Goal: Task Accomplishment & Management: Manage account settings

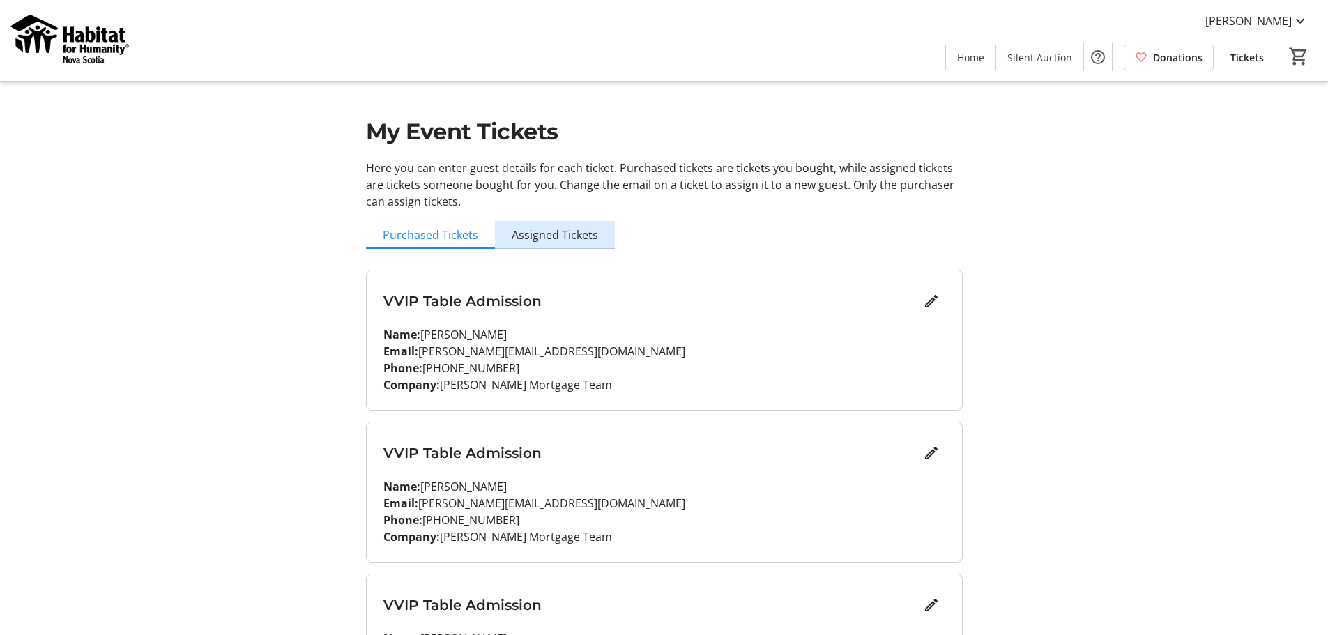
click at [568, 229] on span "Assigned Tickets" at bounding box center [555, 234] width 86 height 11
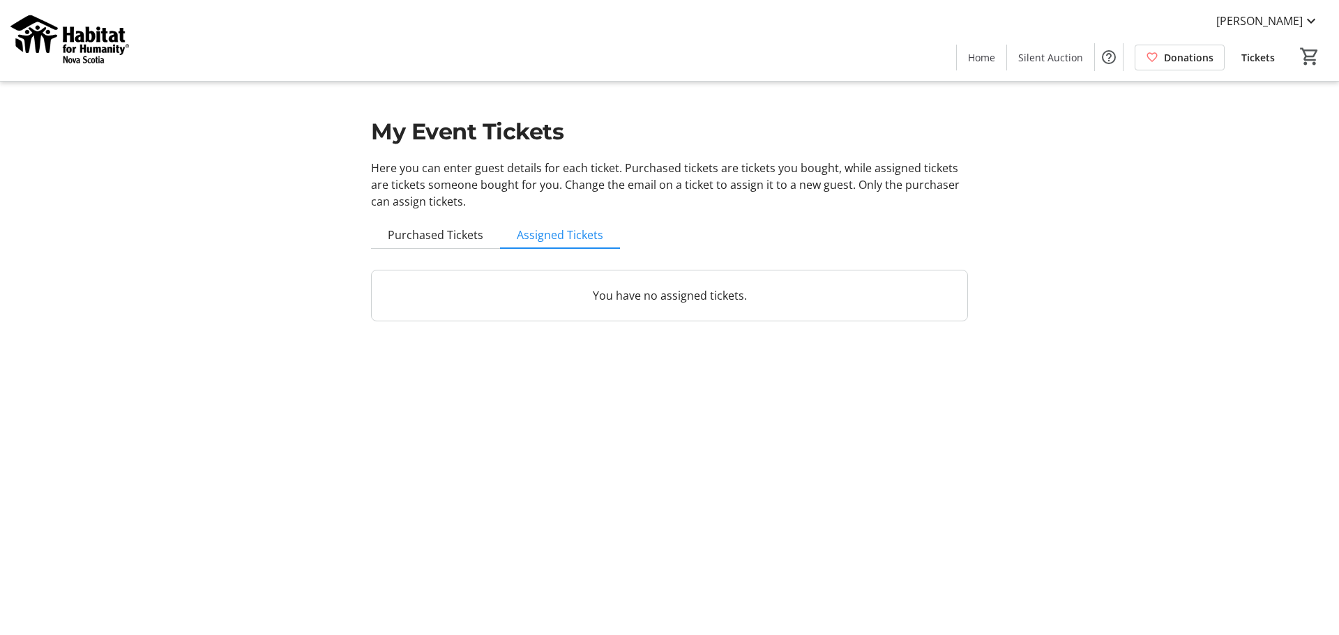
click at [676, 296] on p "You have no assigned tickets." at bounding box center [669, 295] width 562 height 17
click at [442, 234] on span "Purchased Tickets" at bounding box center [436, 234] width 96 height 11
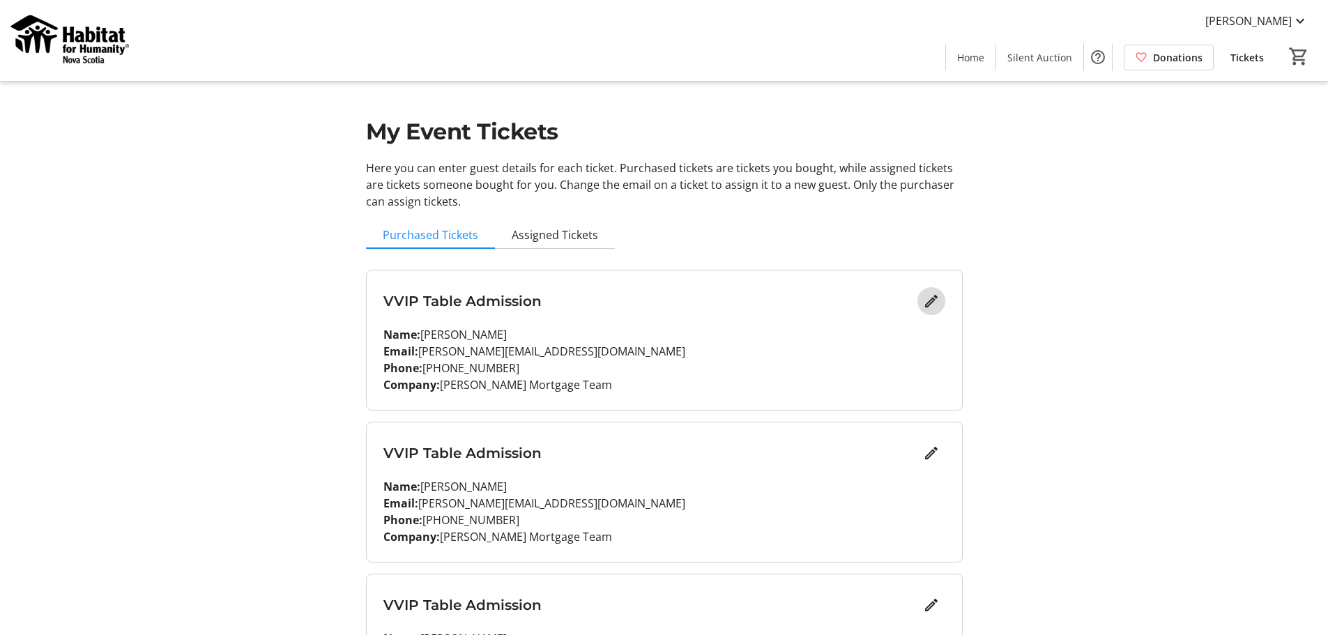
click at [933, 301] on mat-icon "Edit" at bounding box center [931, 301] width 17 height 17
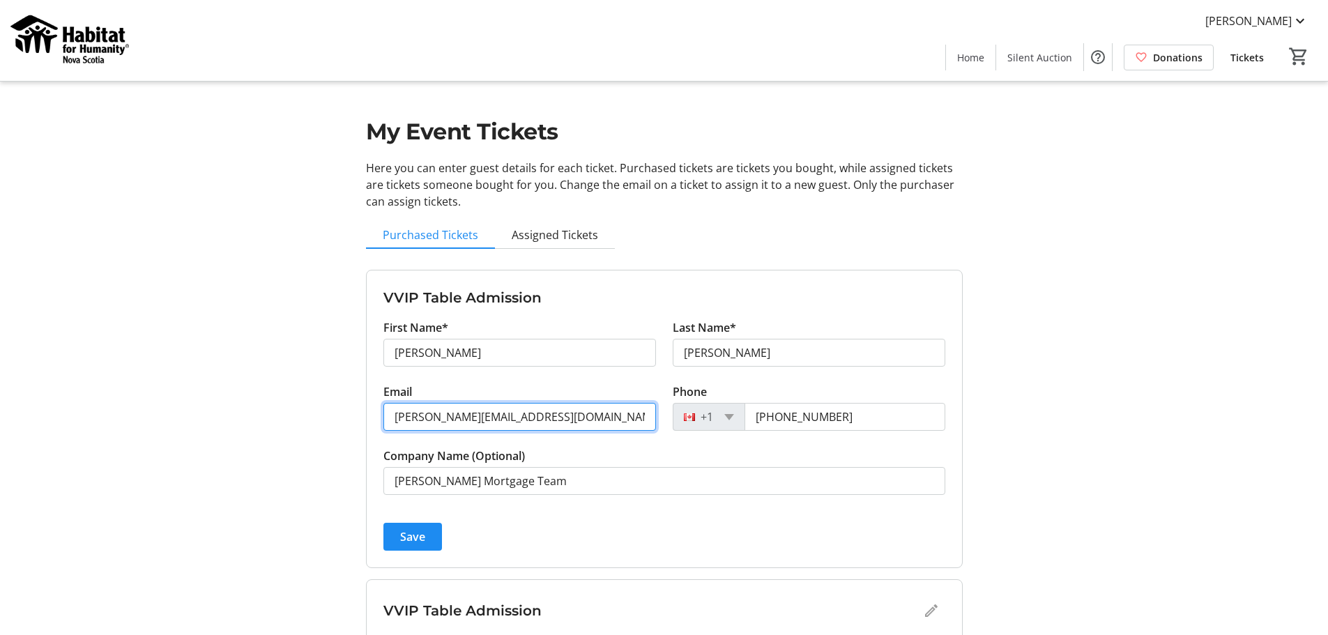
click at [434, 422] on input "[PERSON_NAME][EMAIL_ADDRESS][DOMAIN_NAME]" at bounding box center [519, 417] width 273 height 28
type input "[EMAIL_ADDRESS][DOMAIN_NAME]"
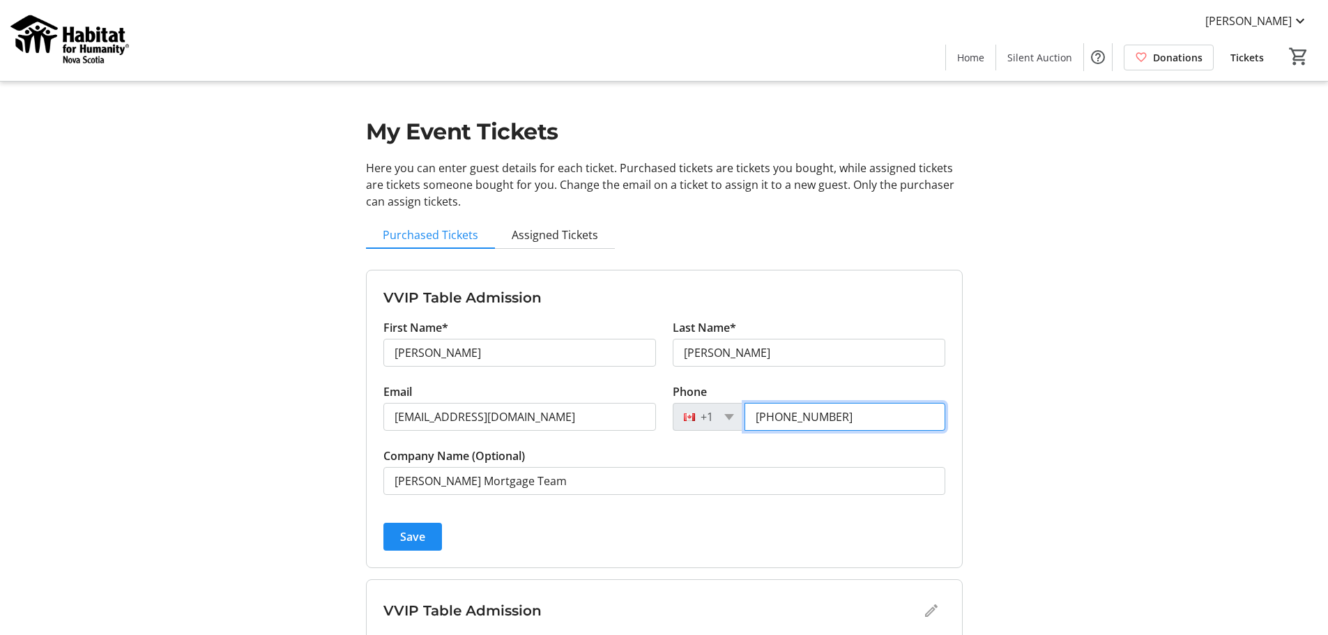
click at [847, 413] on input "[PHONE_NUMBER]" at bounding box center [845, 417] width 201 height 28
type input "[PHONE_NUMBER]"
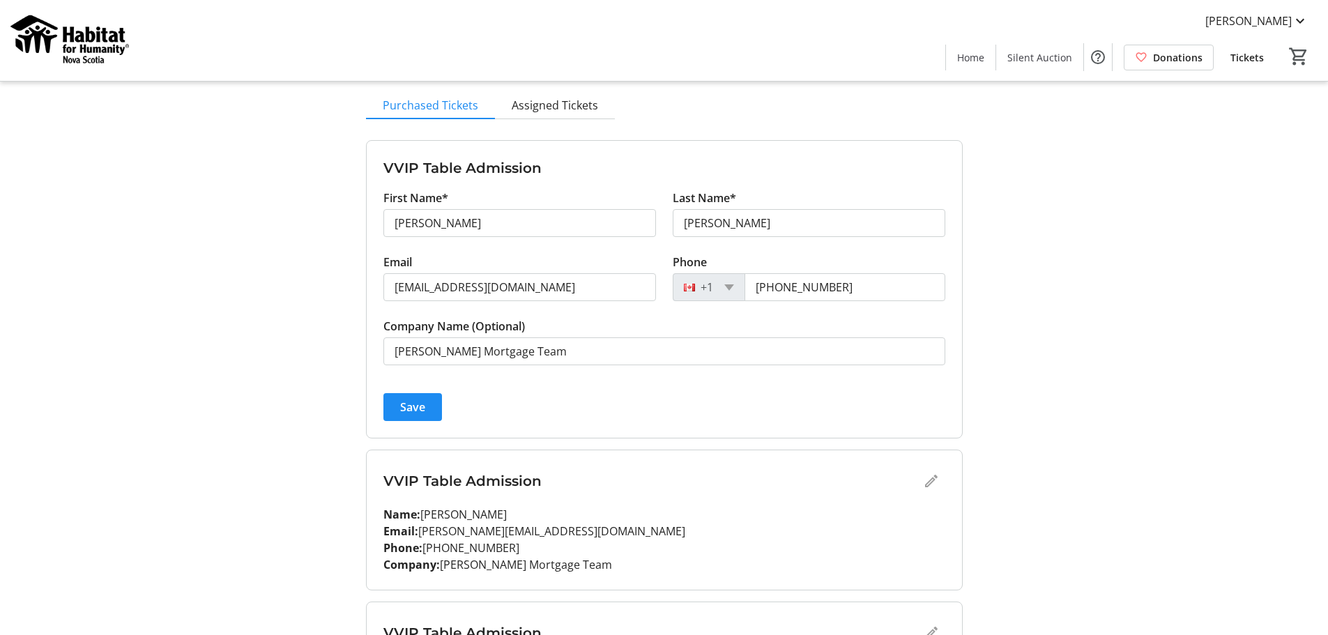
scroll to position [209, 0]
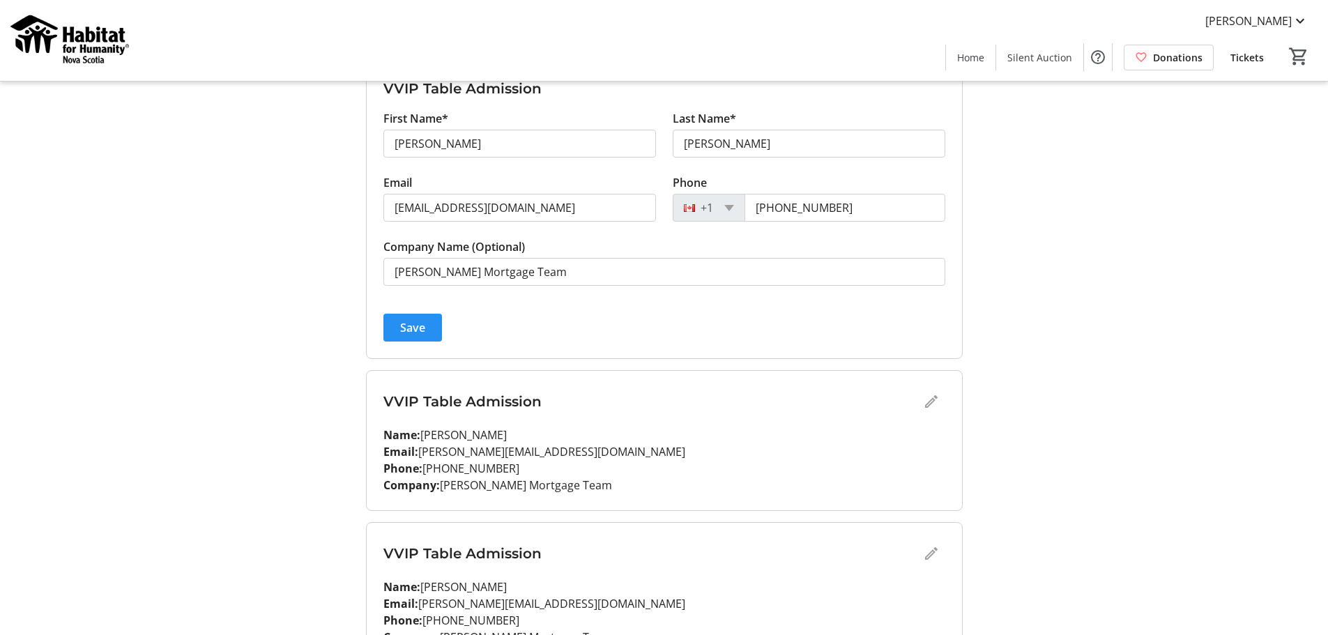
click at [406, 317] on span "submit" at bounding box center [412, 327] width 59 height 33
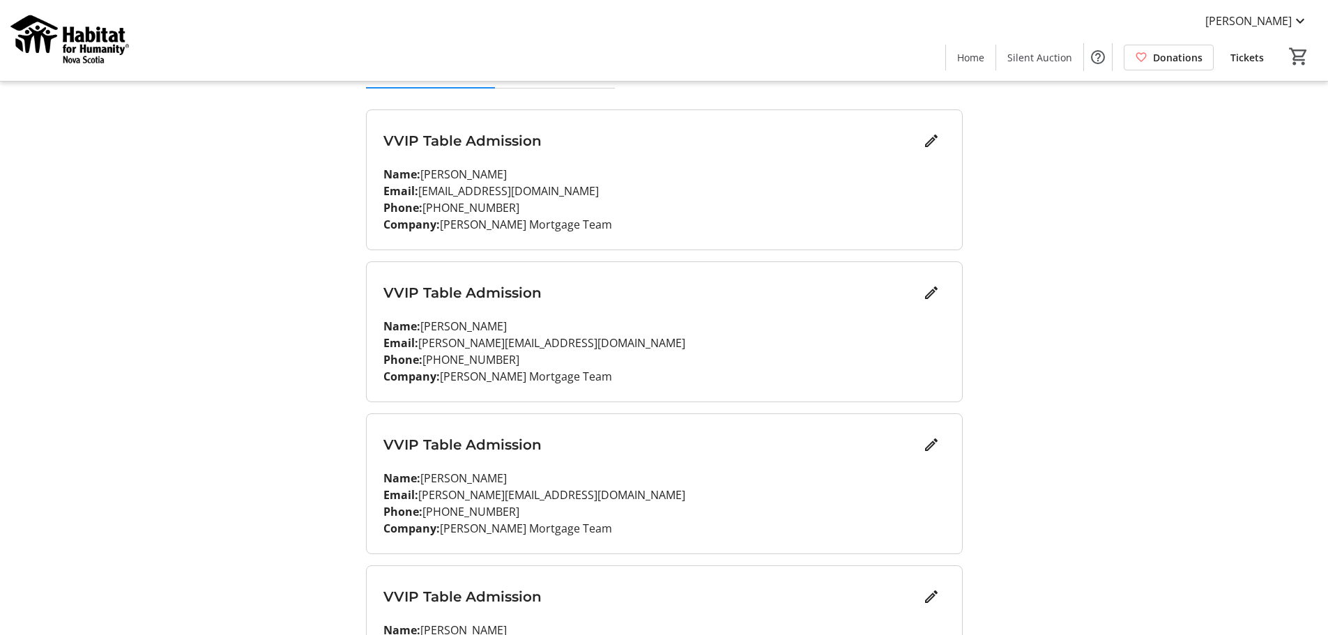
scroll to position [139, 0]
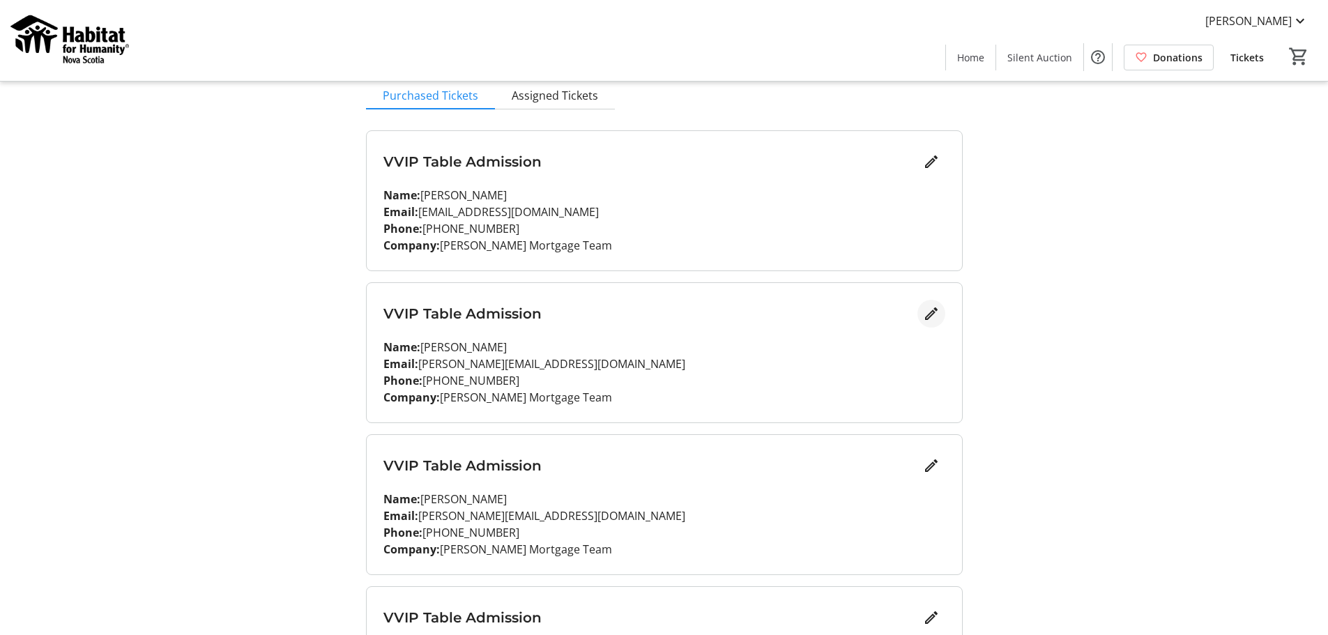
click at [931, 308] on mat-icon "Edit" at bounding box center [931, 313] width 17 height 17
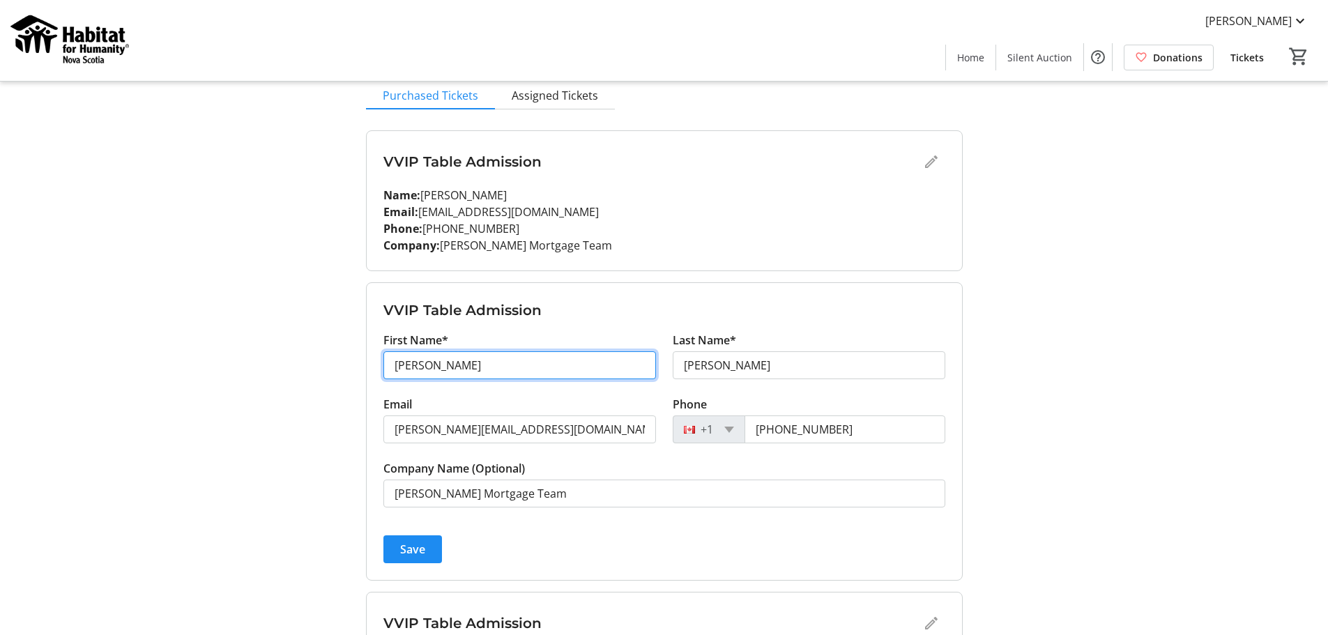
drag, startPoint x: 436, startPoint y: 366, endPoint x: 340, endPoint y: 370, distance: 97.0
type input "[PERSON_NAME]"
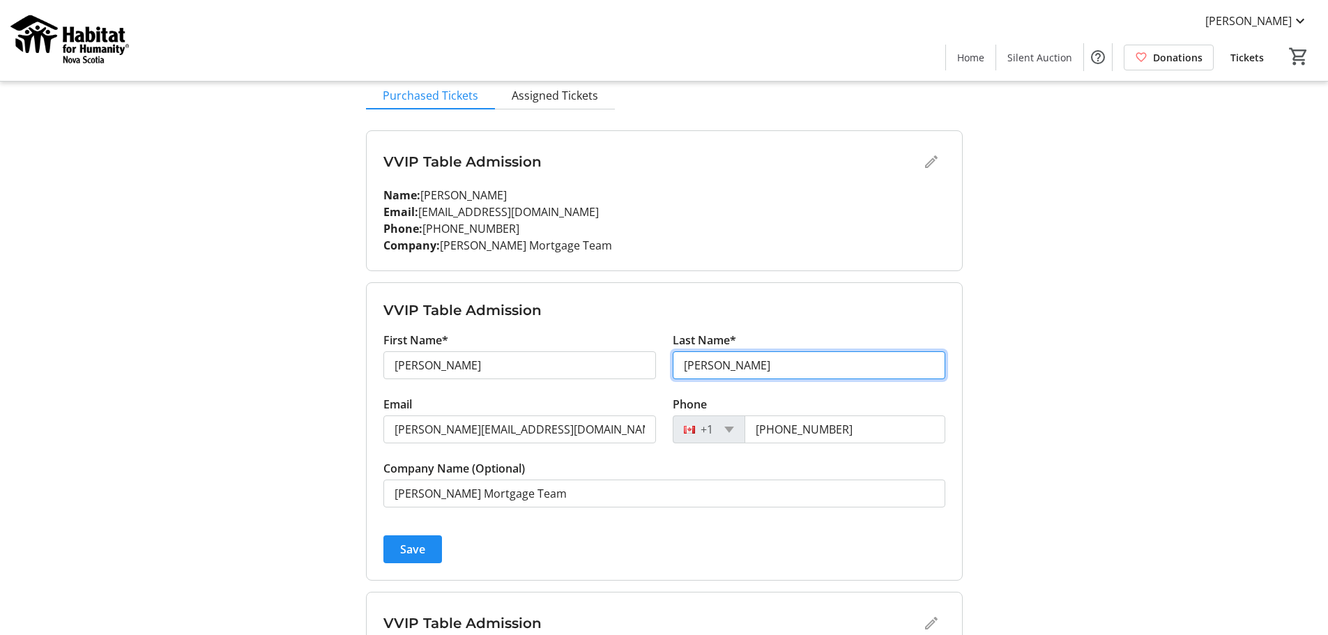
type input "[PERSON_NAME]"
click at [397, 549] on span "submit" at bounding box center [412, 549] width 59 height 33
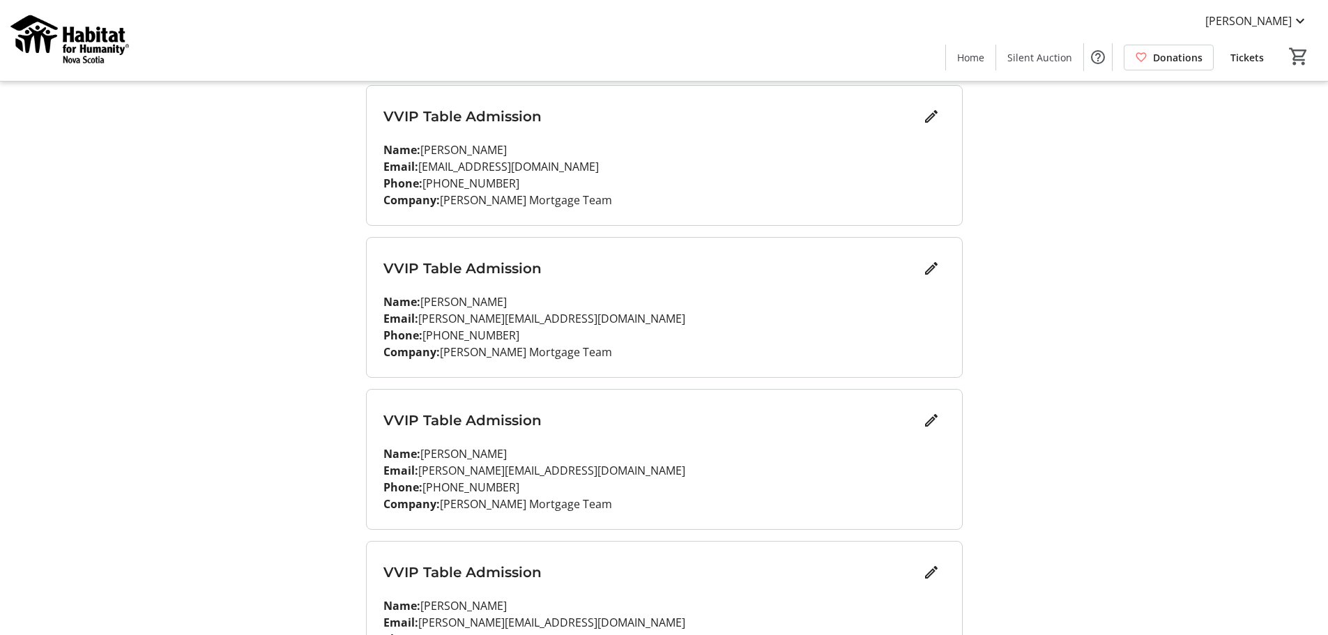
scroll to position [209, 0]
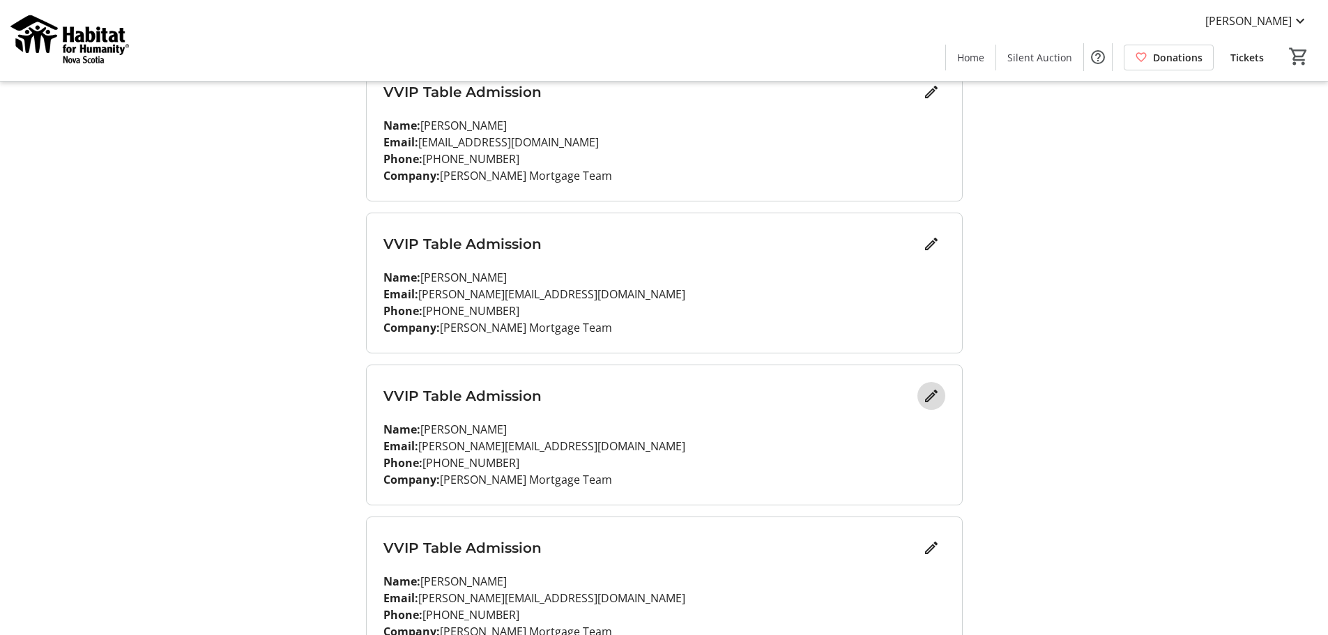
click at [930, 396] on mat-icon "Edit" at bounding box center [931, 396] width 17 height 17
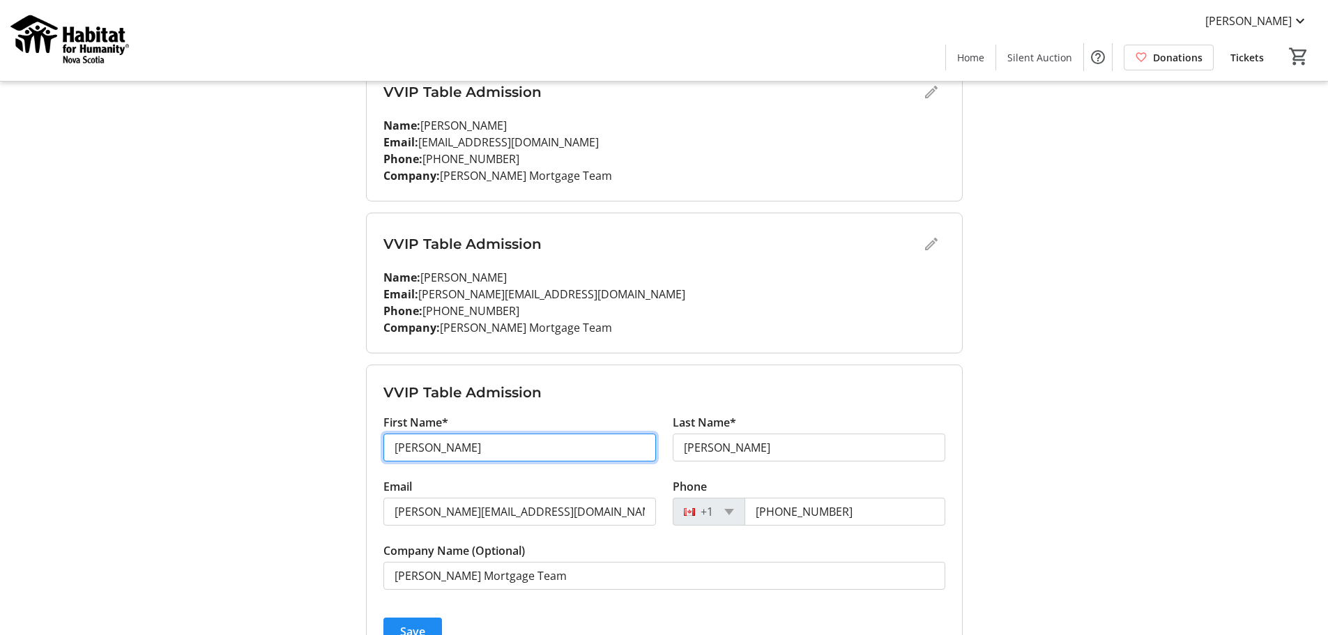
drag, startPoint x: 489, startPoint y: 450, endPoint x: 323, endPoint y: 453, distance: 166.0
click at [323, 453] on div "My Event Tickets Here you can enter guest details for each ticket. Purchased ti…" at bounding box center [664, 635] width 920 height 1688
type input "[PERSON_NAME]"
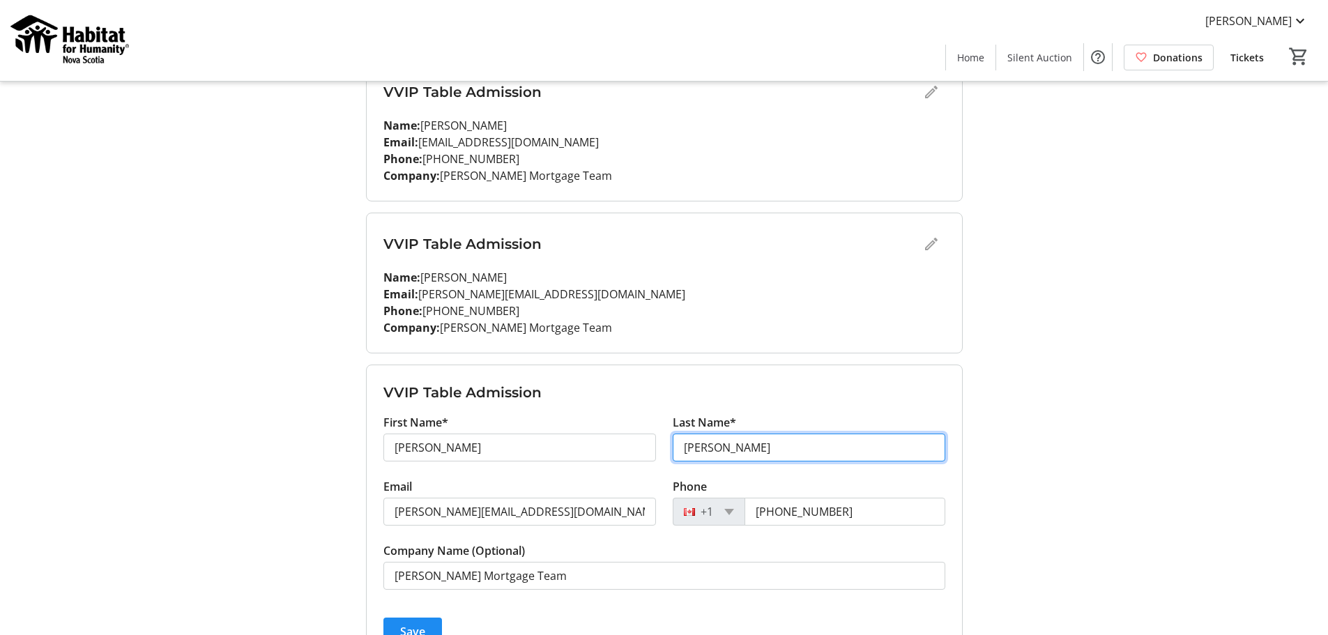
type input "[PERSON_NAME]"
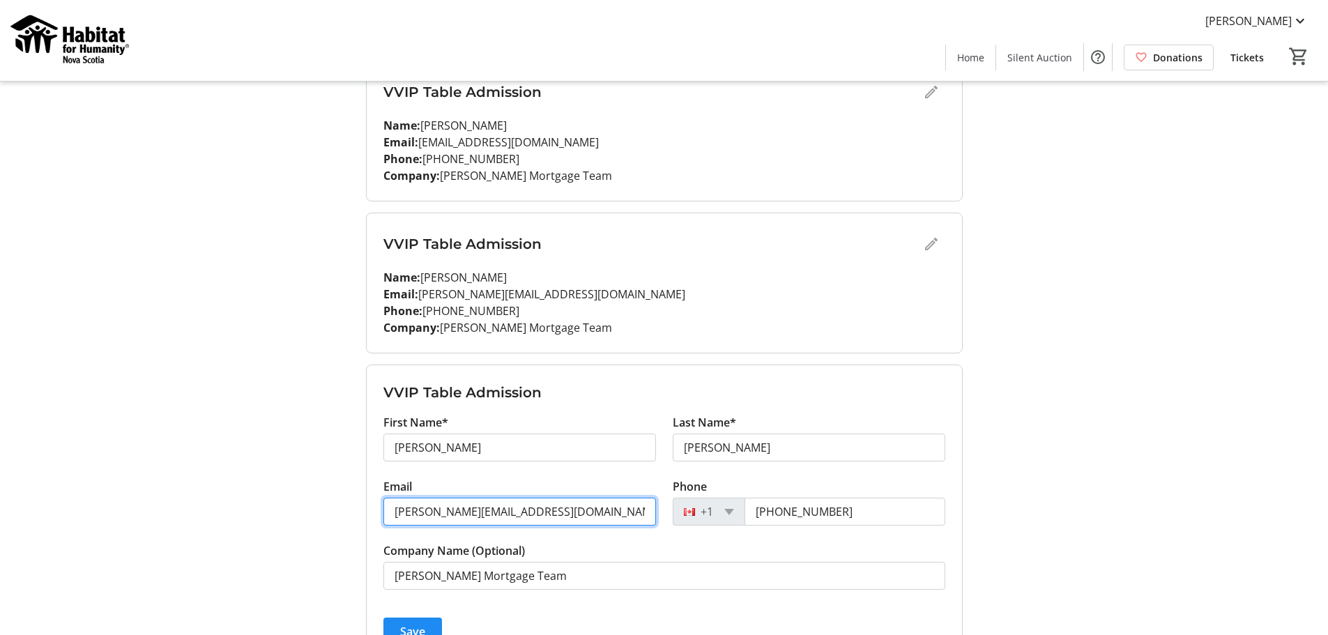
type input "[PERSON_NAME][EMAIL_ADDRESS][DOMAIN_NAME]"
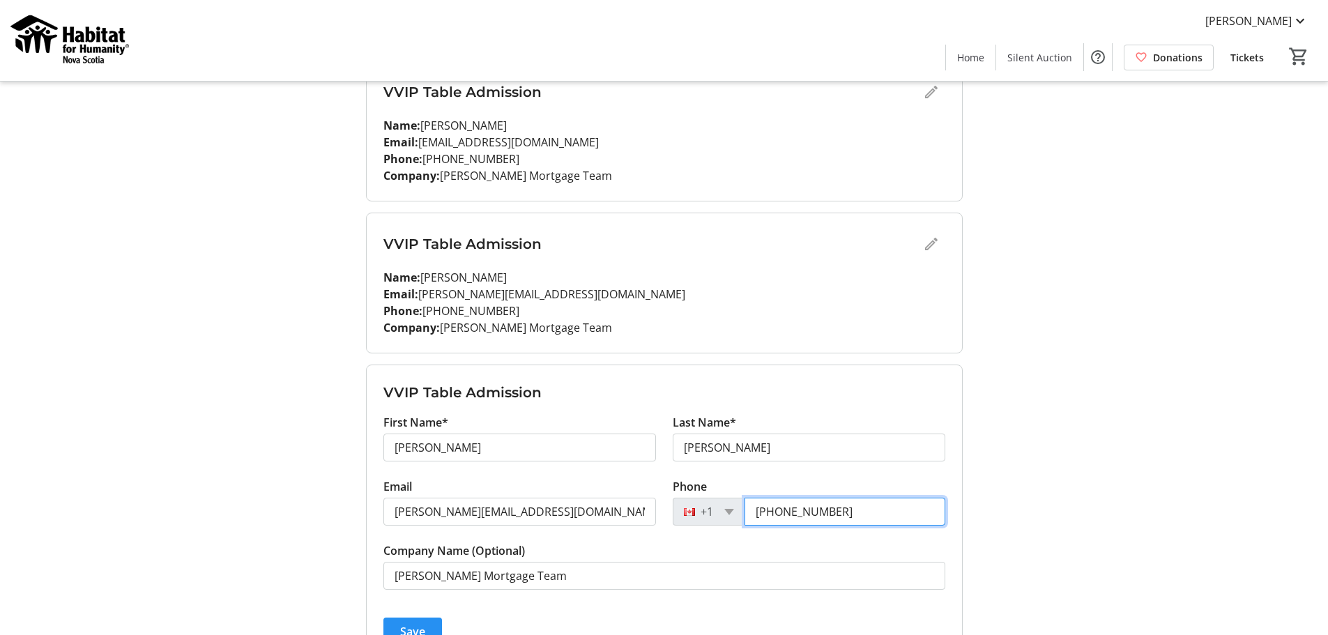
type input "[PHONE_NUMBER]"
click at [412, 630] on span "Save" at bounding box center [412, 631] width 25 height 17
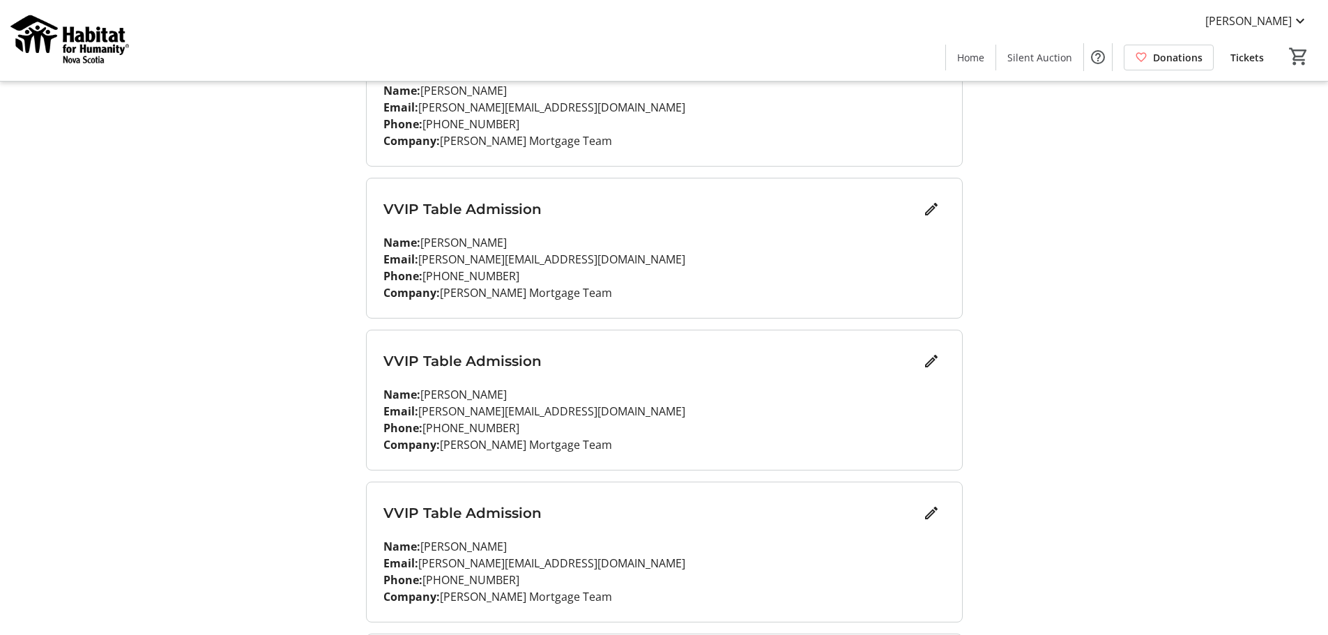
scroll to position [418, 0]
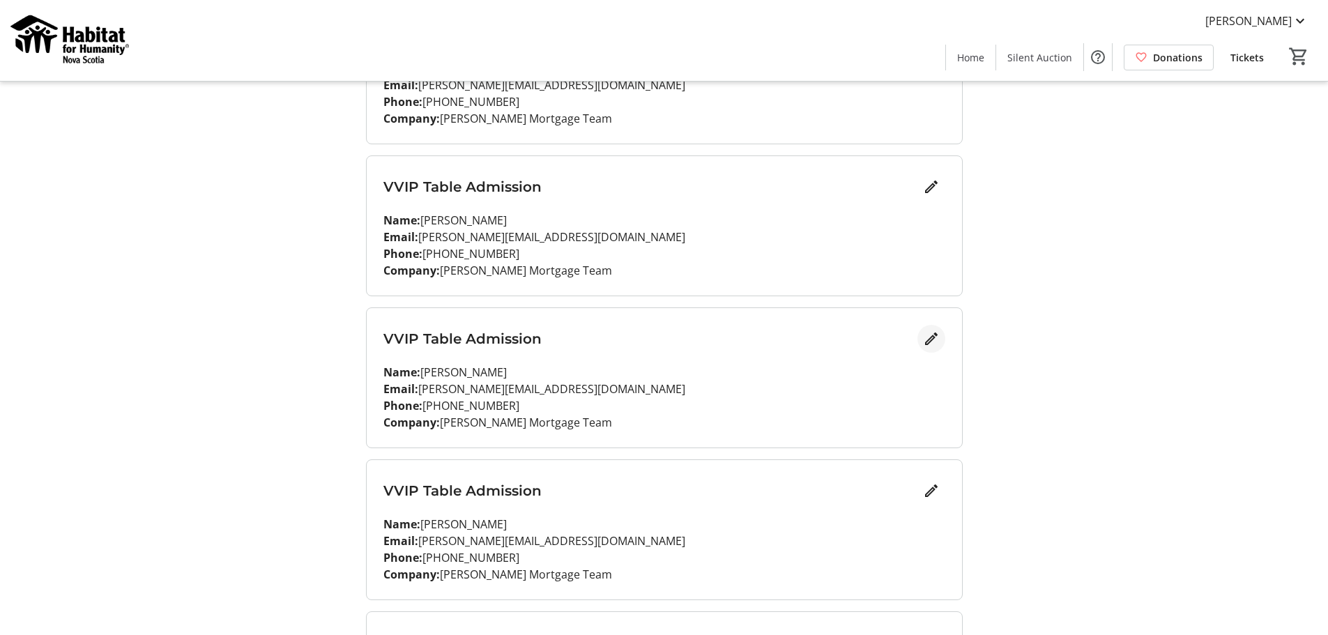
click at [933, 336] on mat-icon "Edit" at bounding box center [931, 338] width 17 height 17
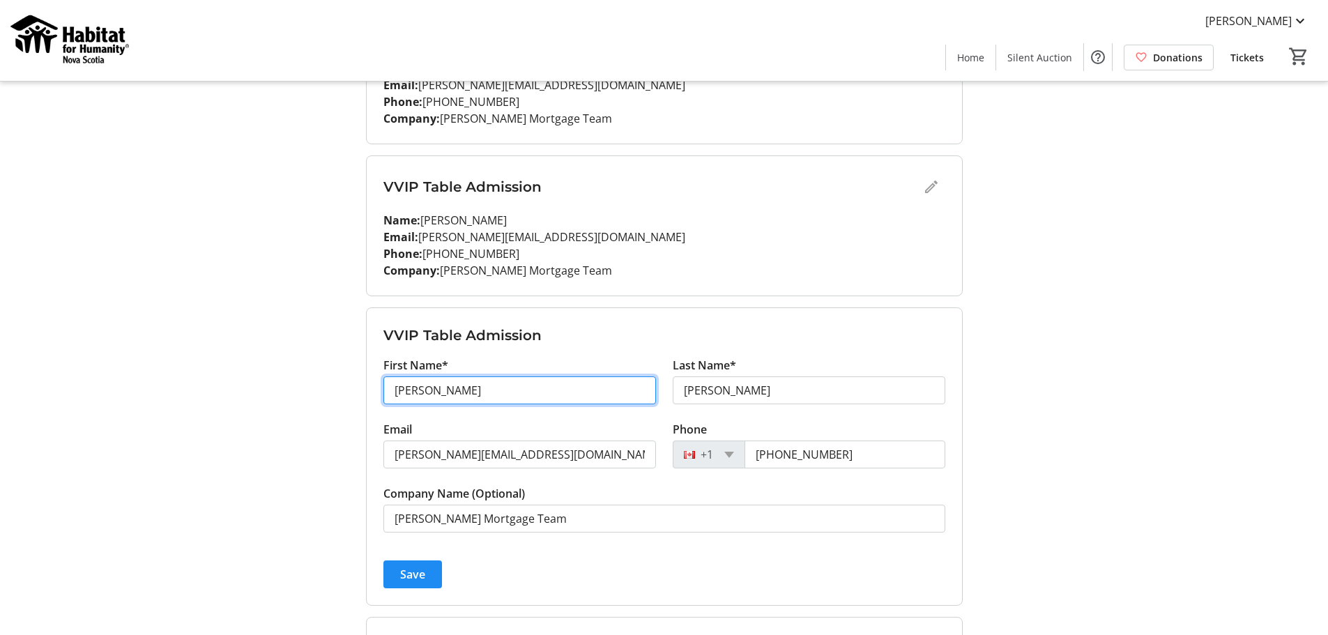
drag, startPoint x: 440, startPoint y: 395, endPoint x: 264, endPoint y: 390, distance: 175.8
click at [264, 390] on div "My Event Tickets Here you can enter guest details for each ticket. Purchased ti…" at bounding box center [664, 426] width 920 height 1688
type input "Miria"
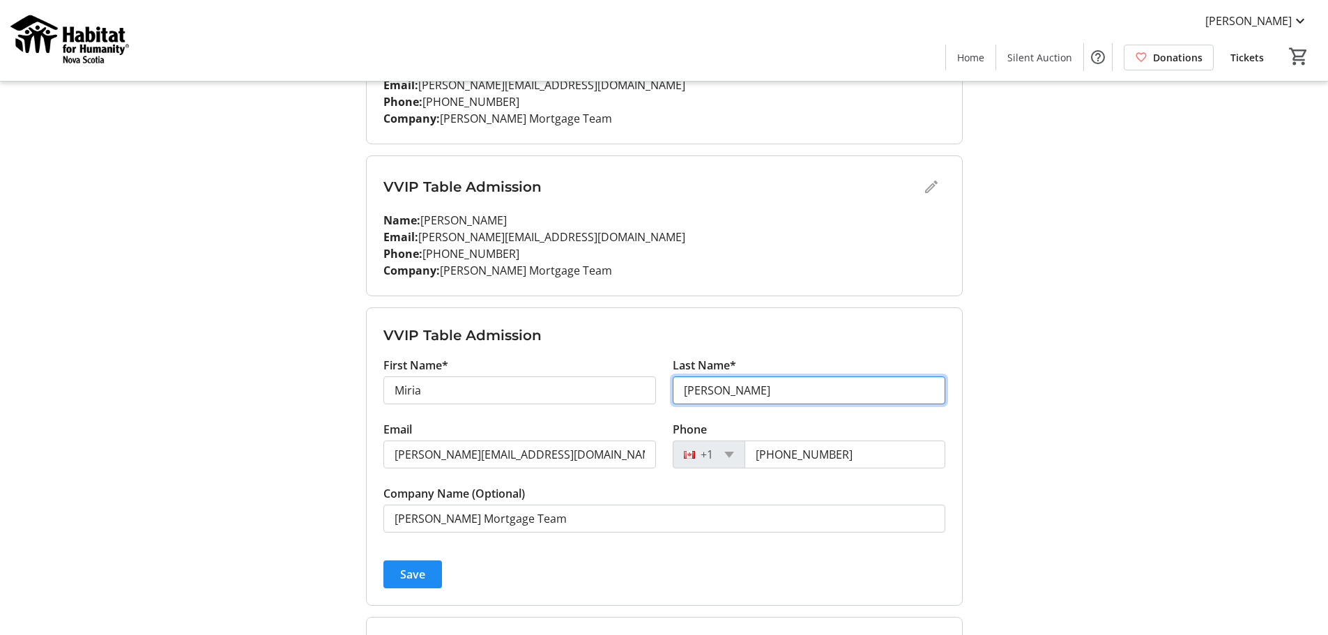
type input "[PERSON_NAME]"
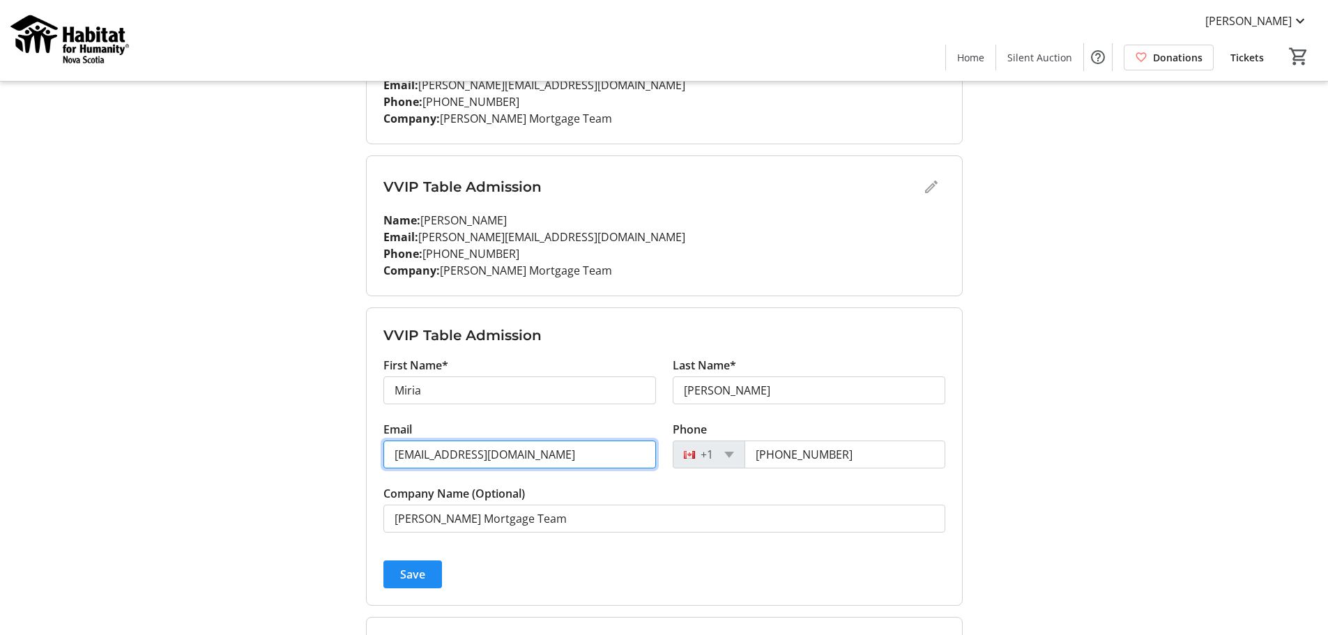
type input "[EMAIL_ADDRESS][DOMAIN_NAME]"
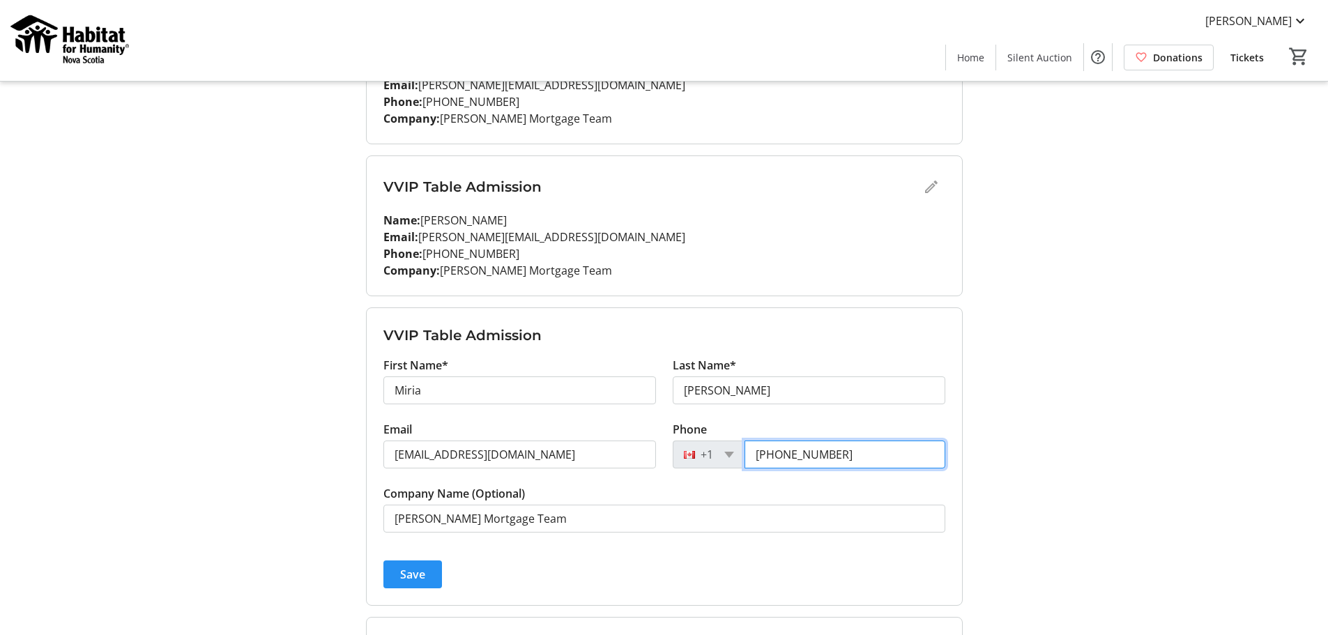
type input "[PHONE_NUMBER]"
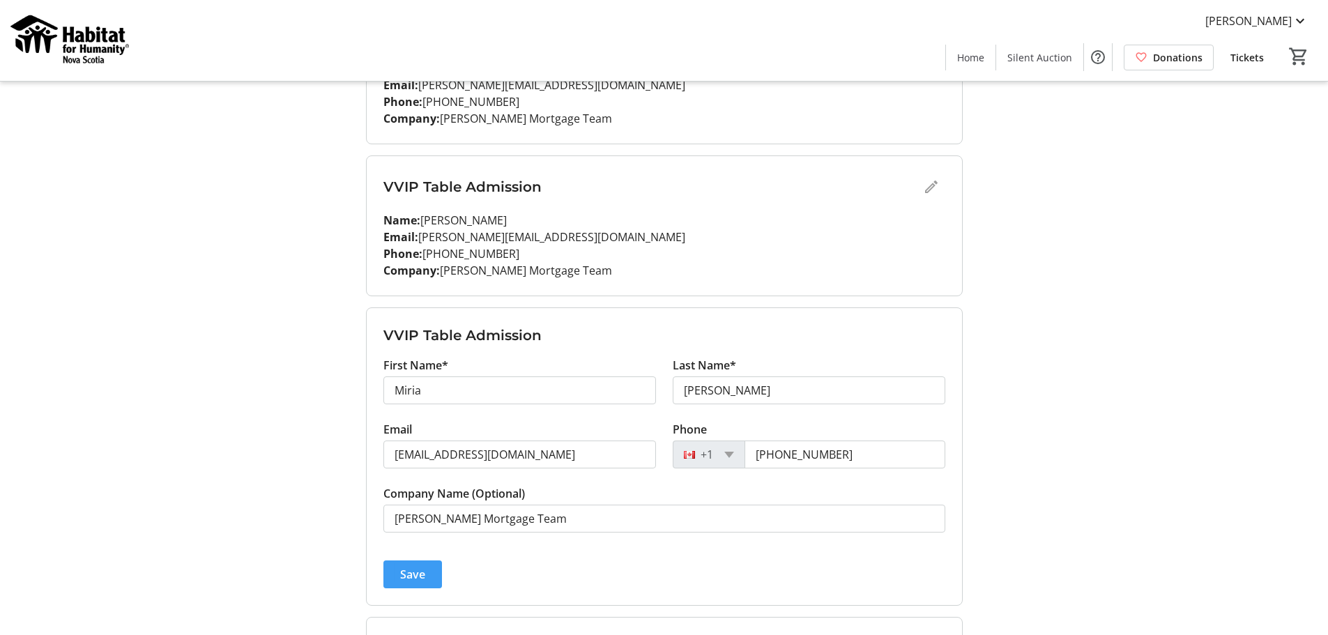
click at [406, 575] on span "Save" at bounding box center [412, 574] width 25 height 17
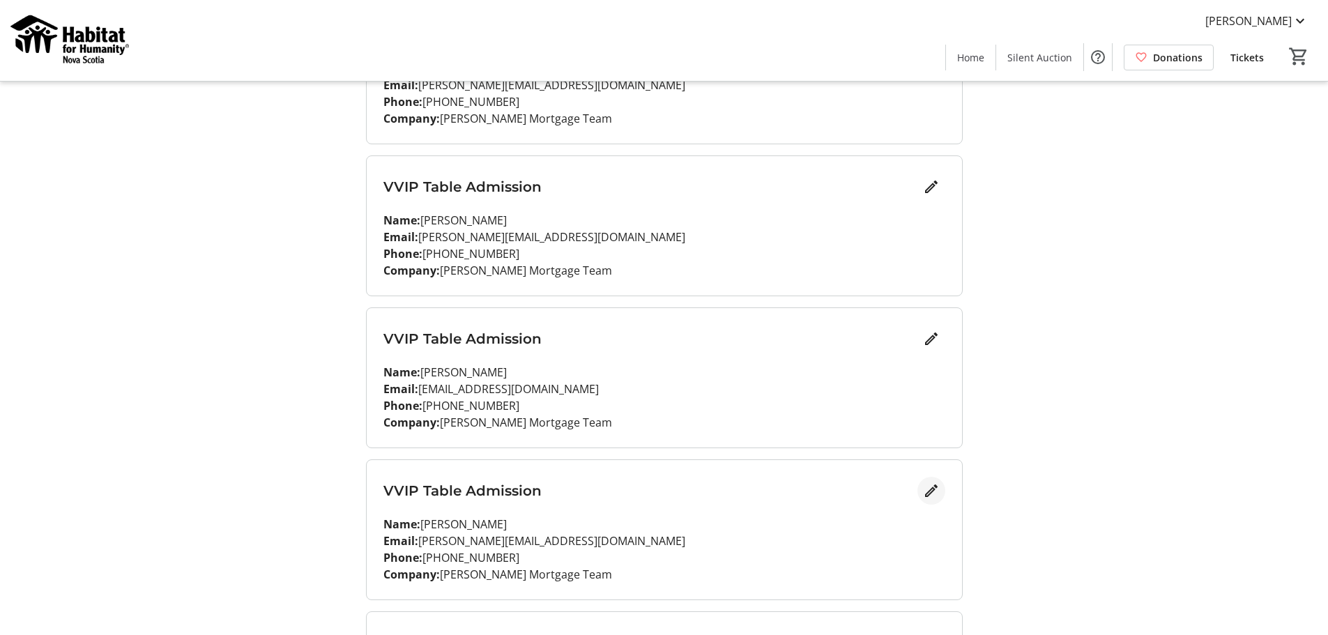
click at [931, 491] on mat-icon "Edit" at bounding box center [931, 490] width 17 height 17
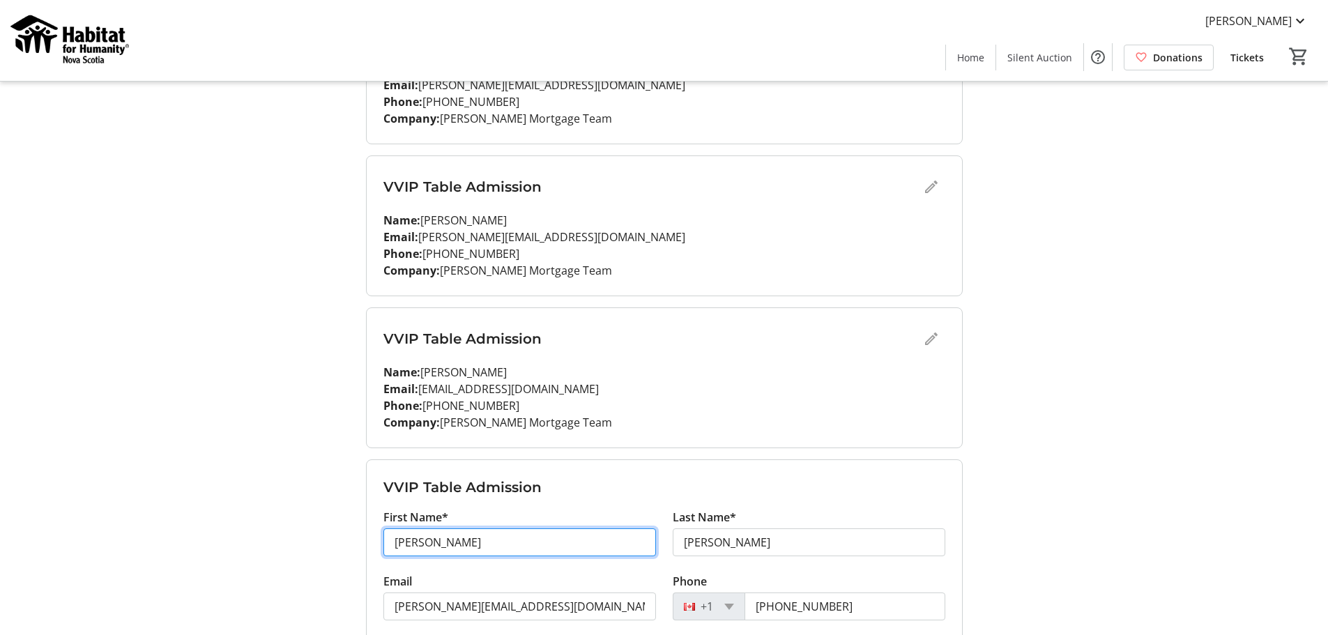
drag, startPoint x: 437, startPoint y: 543, endPoint x: 265, endPoint y: 544, distance: 172.2
click at [265, 544] on div "My Event Tickets Here you can enter guest details for each ticket. Purchased ti…" at bounding box center [664, 426] width 920 height 1688
type input "[PERSON_NAME]"
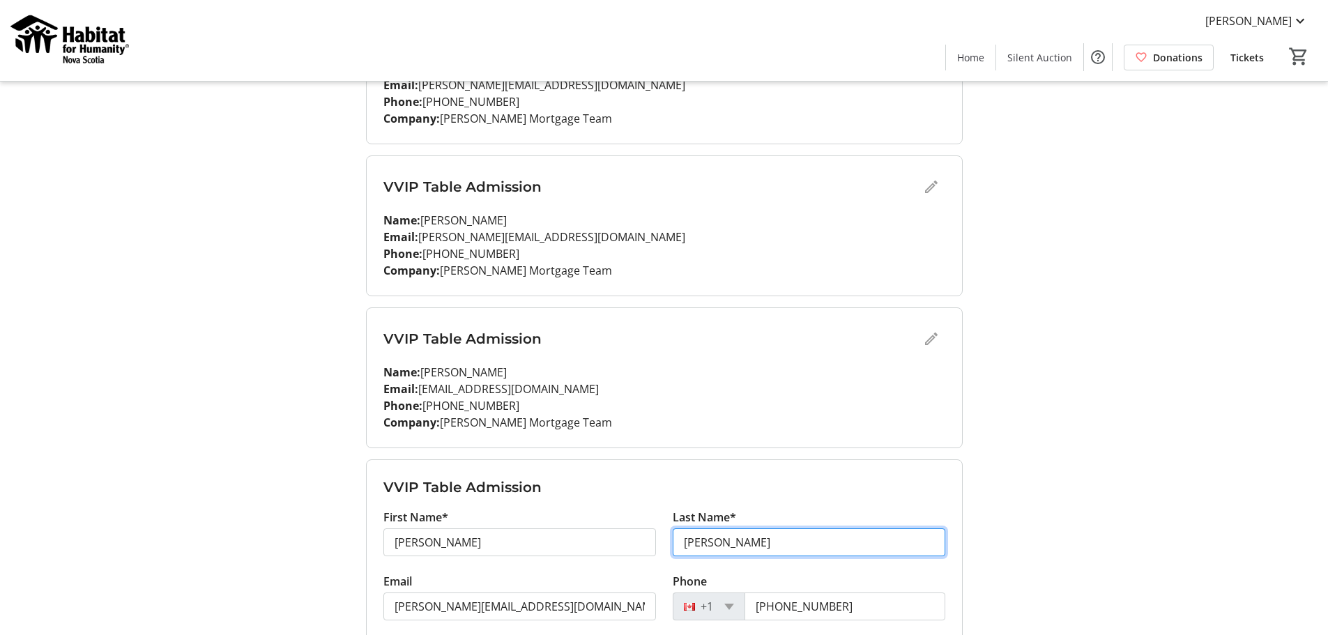
type input "[PERSON_NAME]"
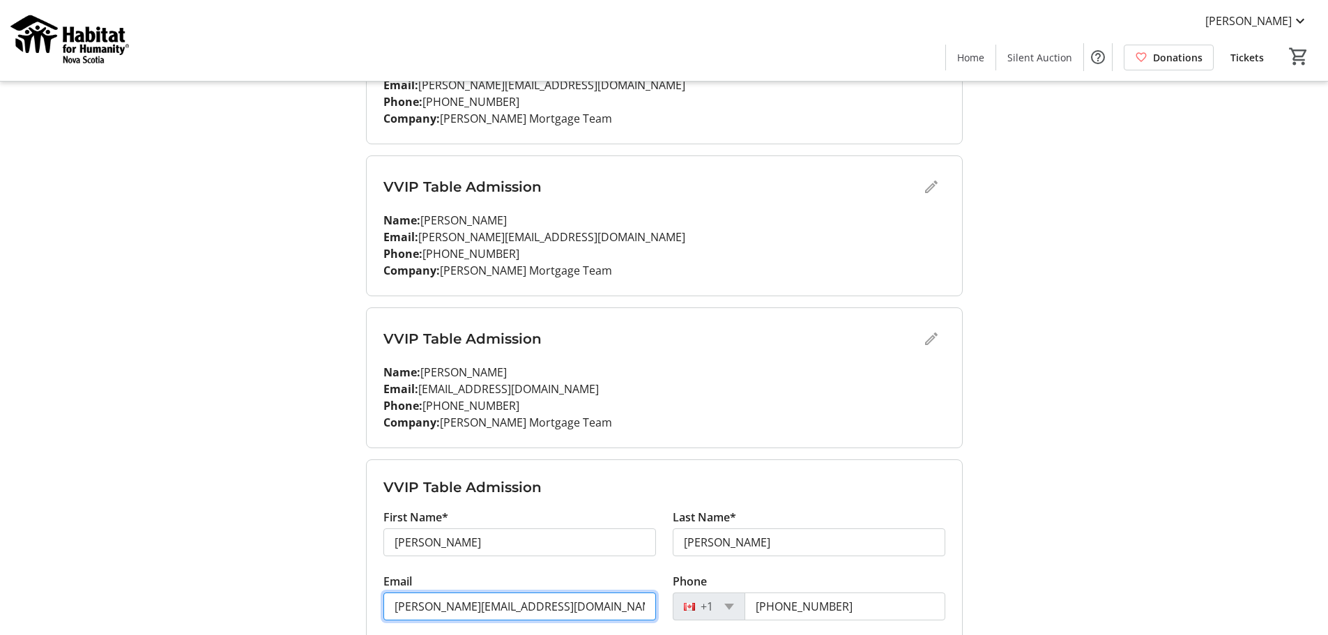
type input "[PERSON_NAME][EMAIL_ADDRESS][DOMAIN_NAME]"
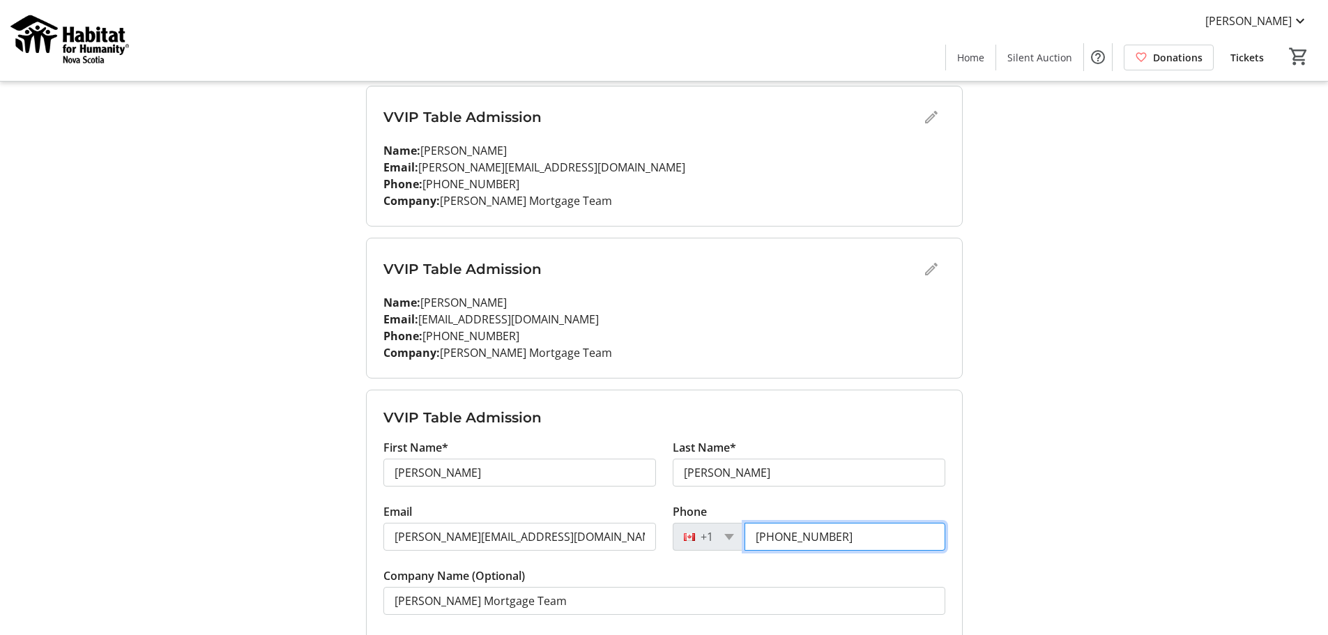
scroll to position [558, 0]
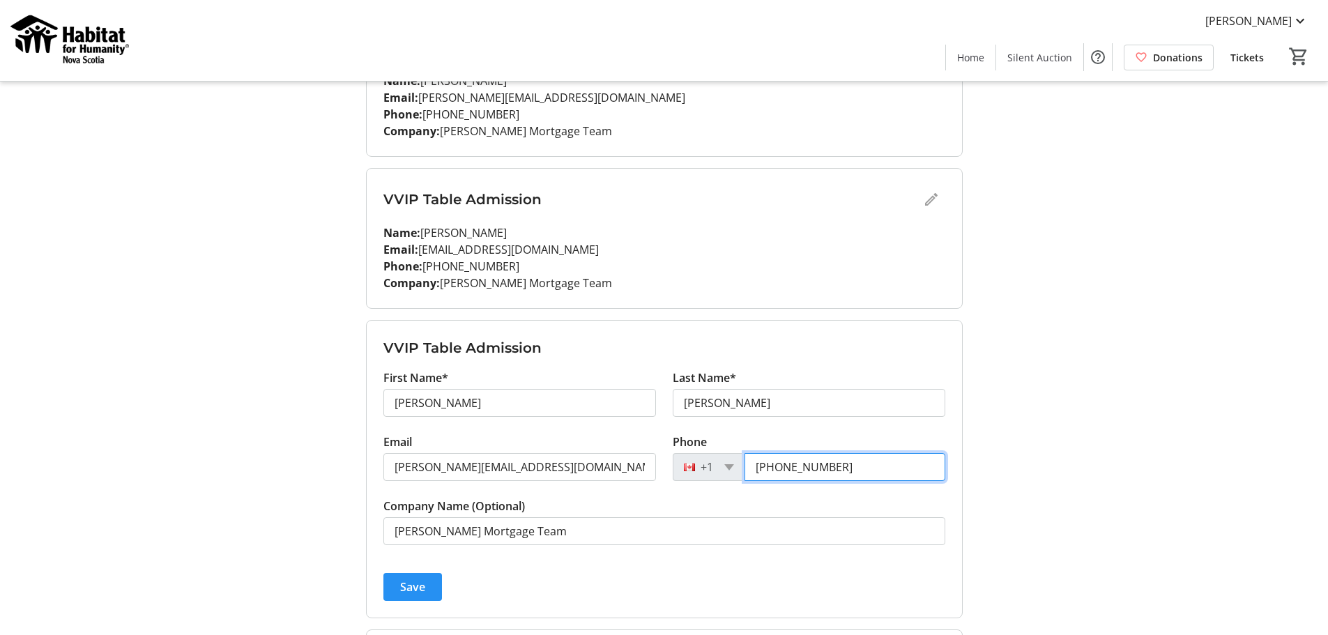
type input "[PHONE_NUMBER]"
click at [417, 586] on span "Save" at bounding box center [412, 587] width 25 height 17
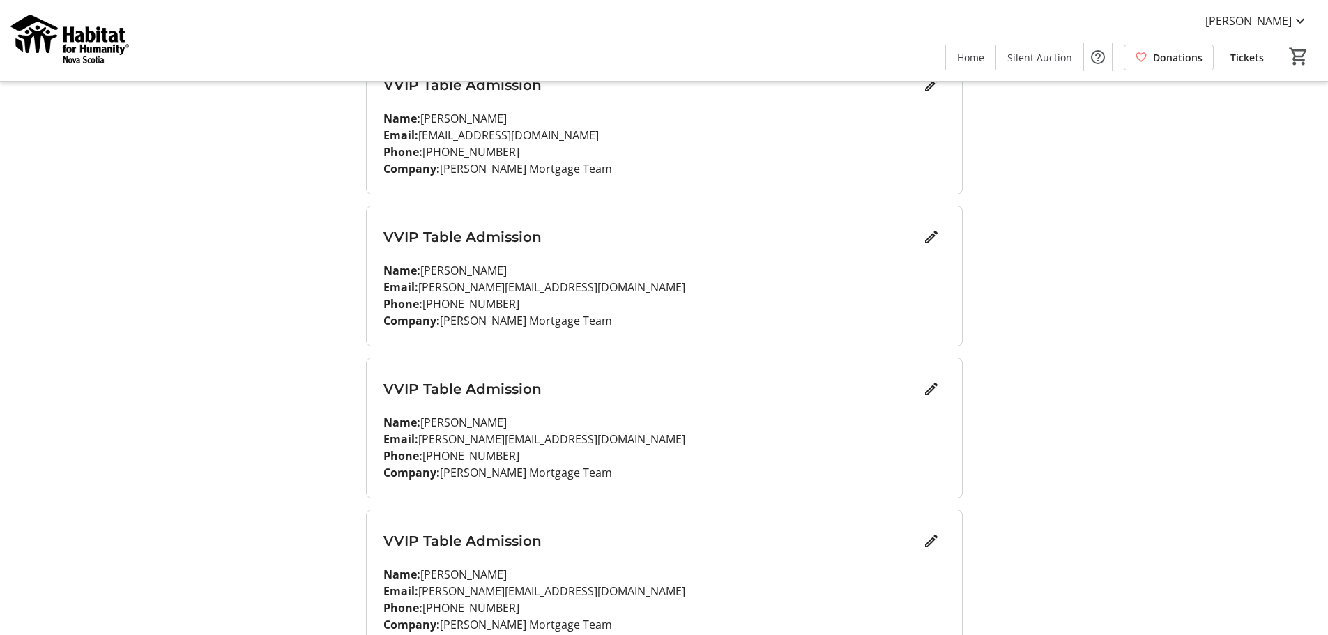
scroll to position [697, 0]
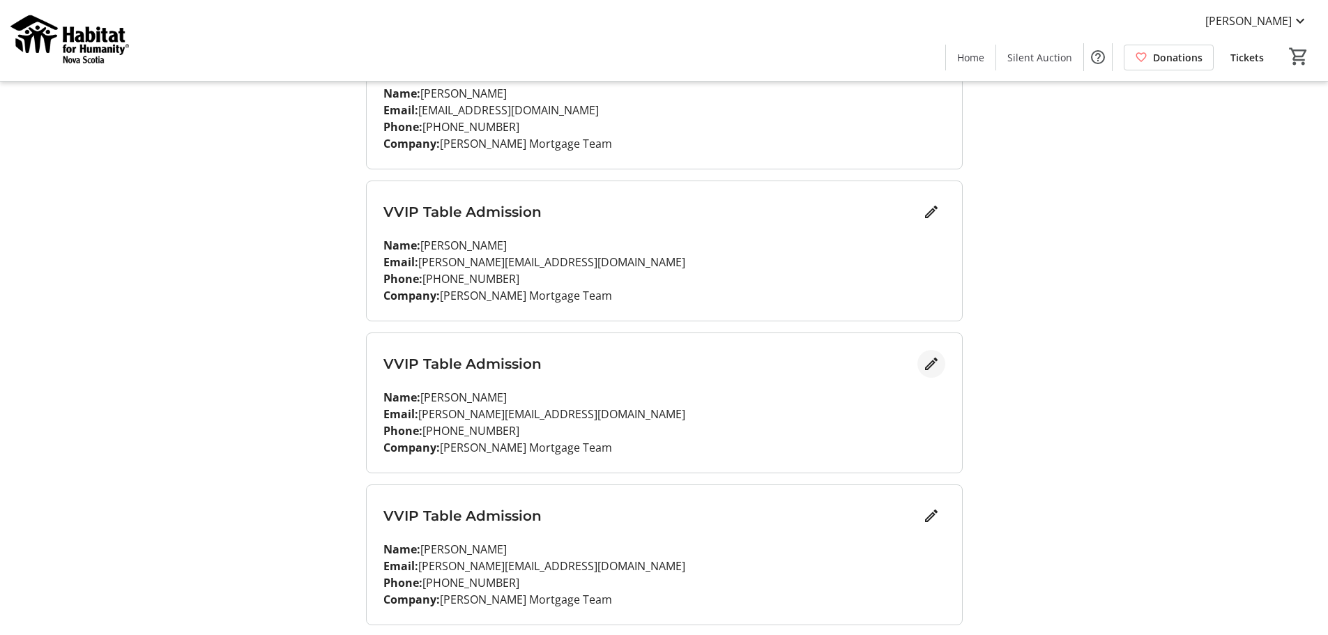
click at [931, 365] on mat-icon "Edit" at bounding box center [931, 364] width 17 height 17
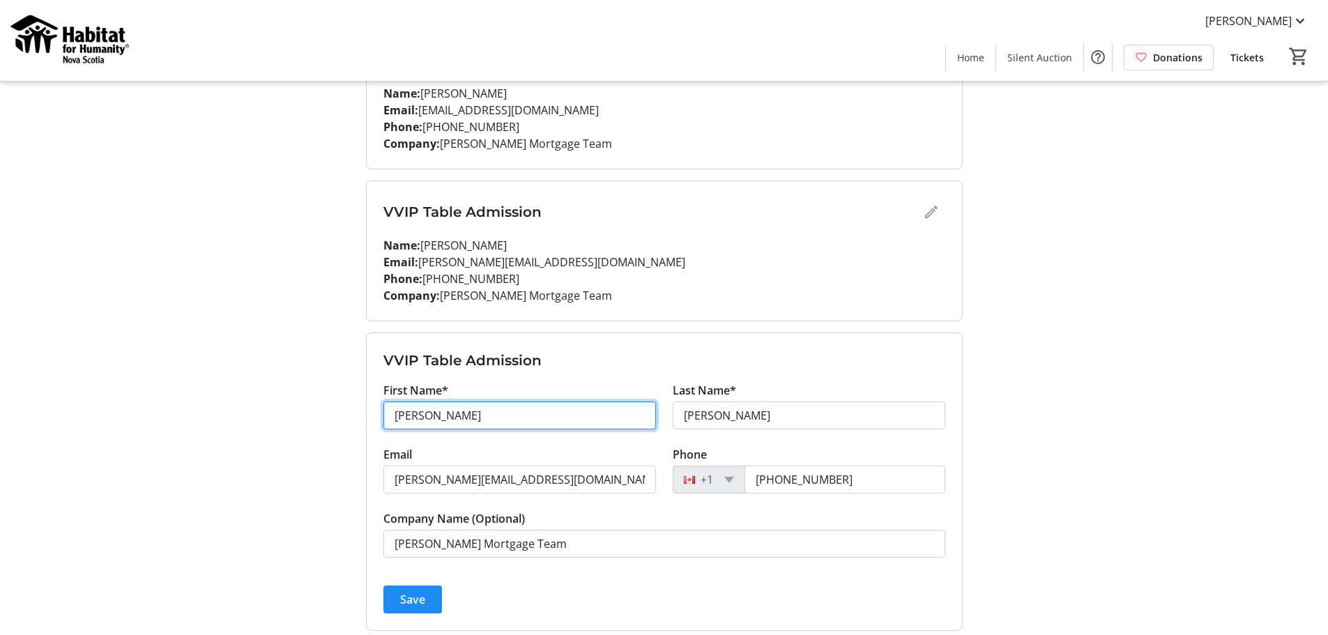
drag, startPoint x: 496, startPoint y: 418, endPoint x: 272, endPoint y: 420, distance: 223.8
click at [273, 420] on div "My Event Tickets Here you can enter guest details for each ticket. Purchased ti…" at bounding box center [664, 147] width 920 height 1688
type input "[PERSON_NAME]"
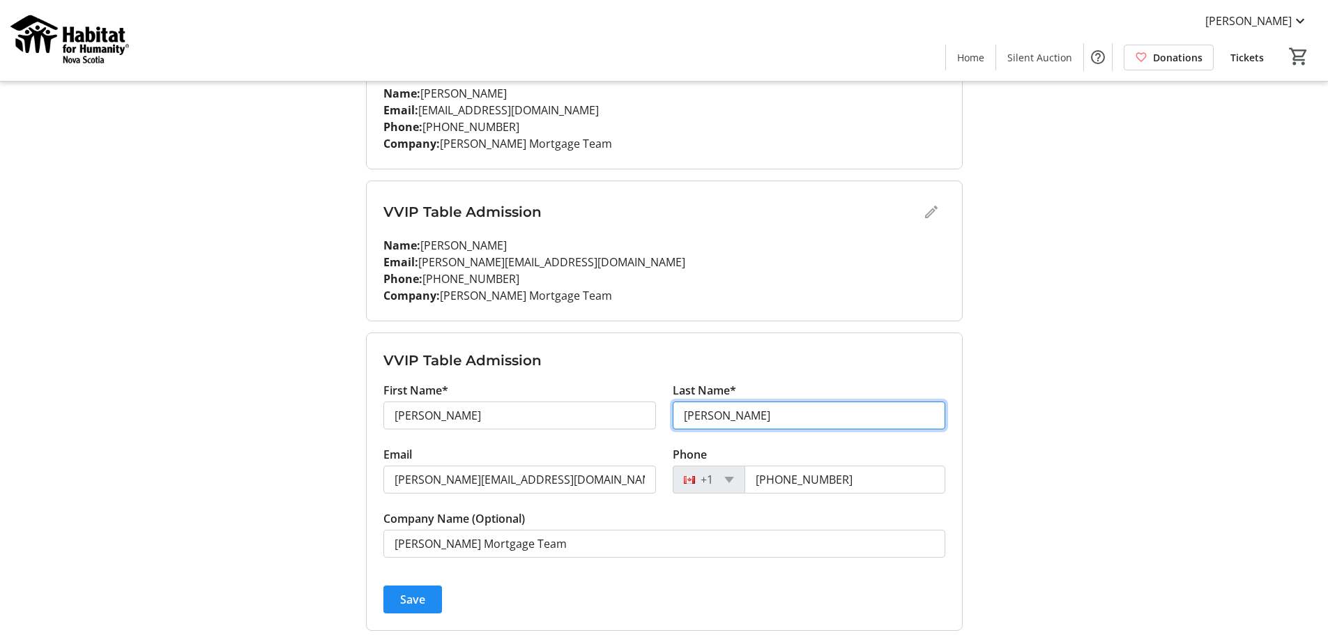
type input "[PERSON_NAME]"
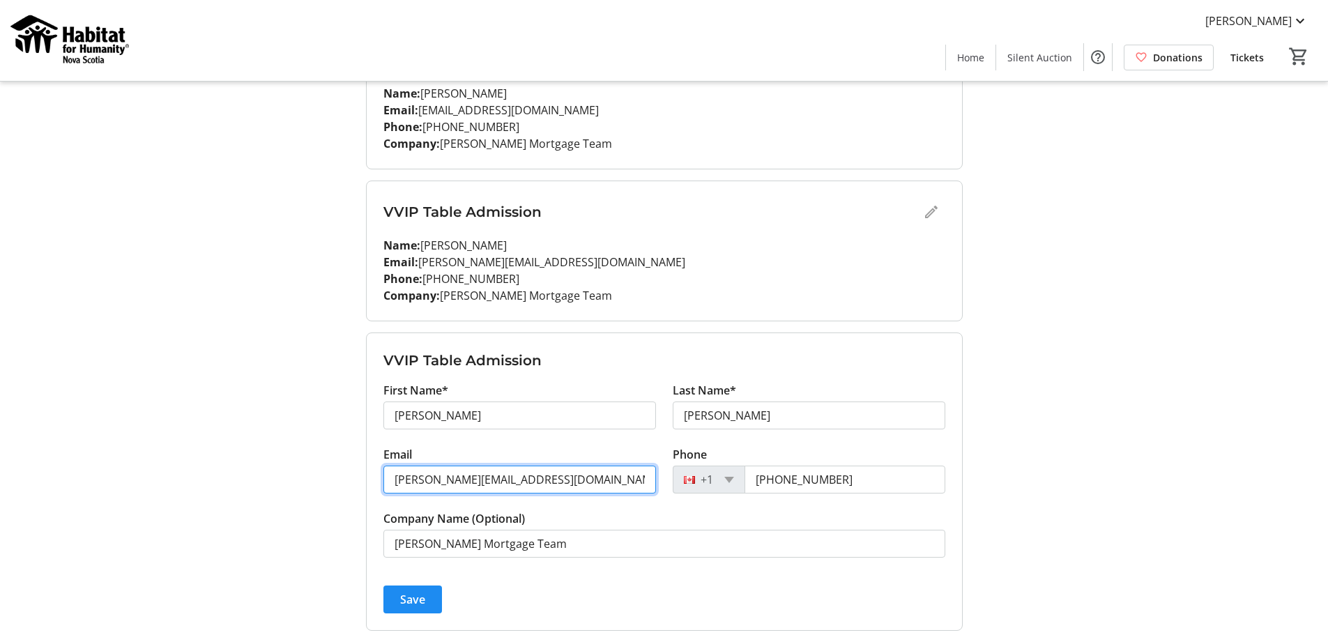
type input "[PERSON_NAME][EMAIL_ADDRESS][DOMAIN_NAME]"
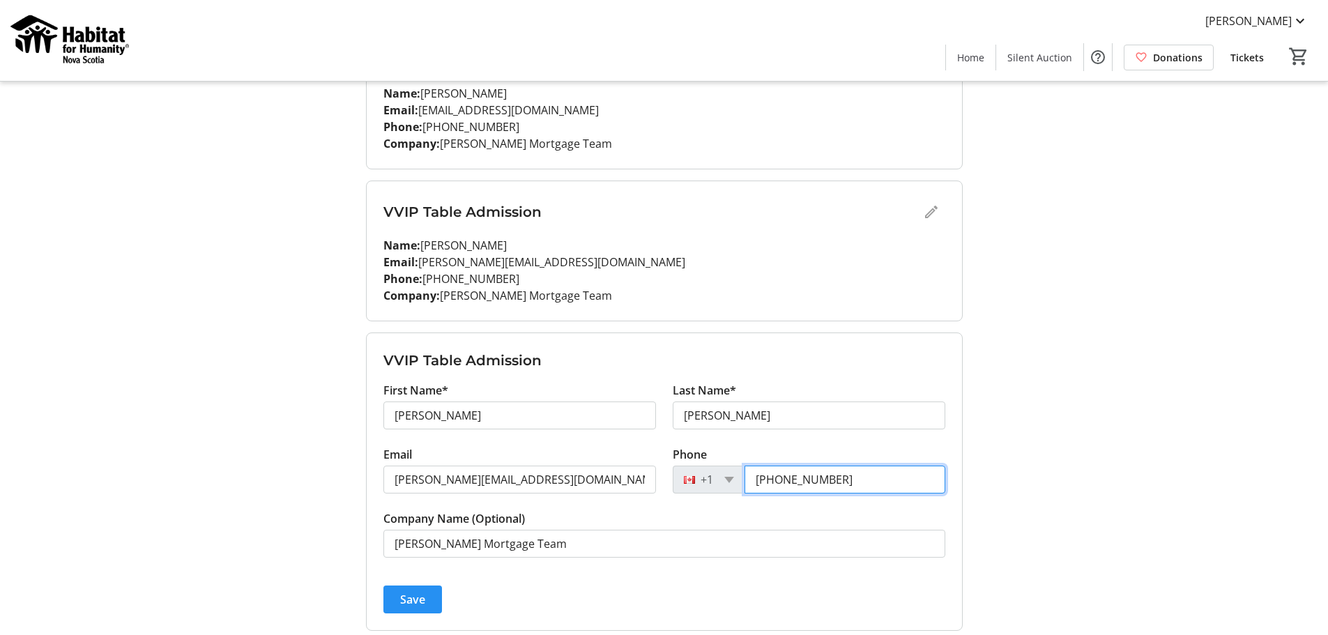
type input "[PHONE_NUMBER]"
click at [405, 601] on span "Save" at bounding box center [412, 599] width 25 height 17
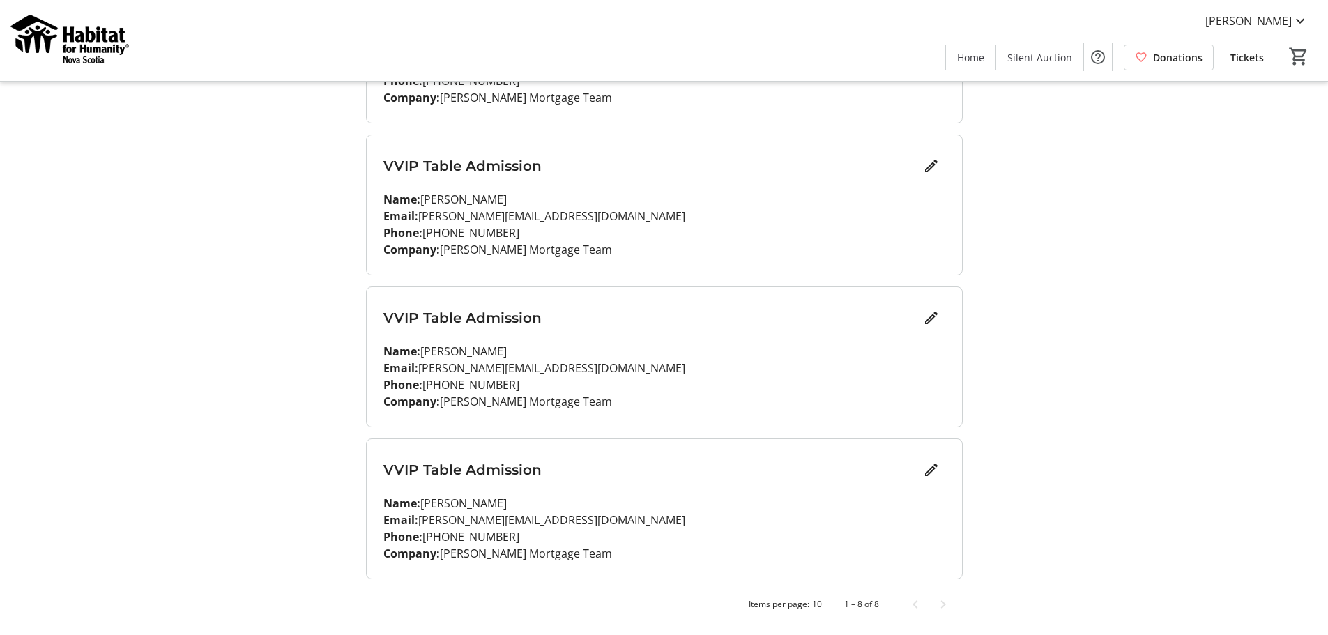
scroll to position [895, 0]
click at [927, 314] on mat-icon "Edit" at bounding box center [931, 318] width 17 height 17
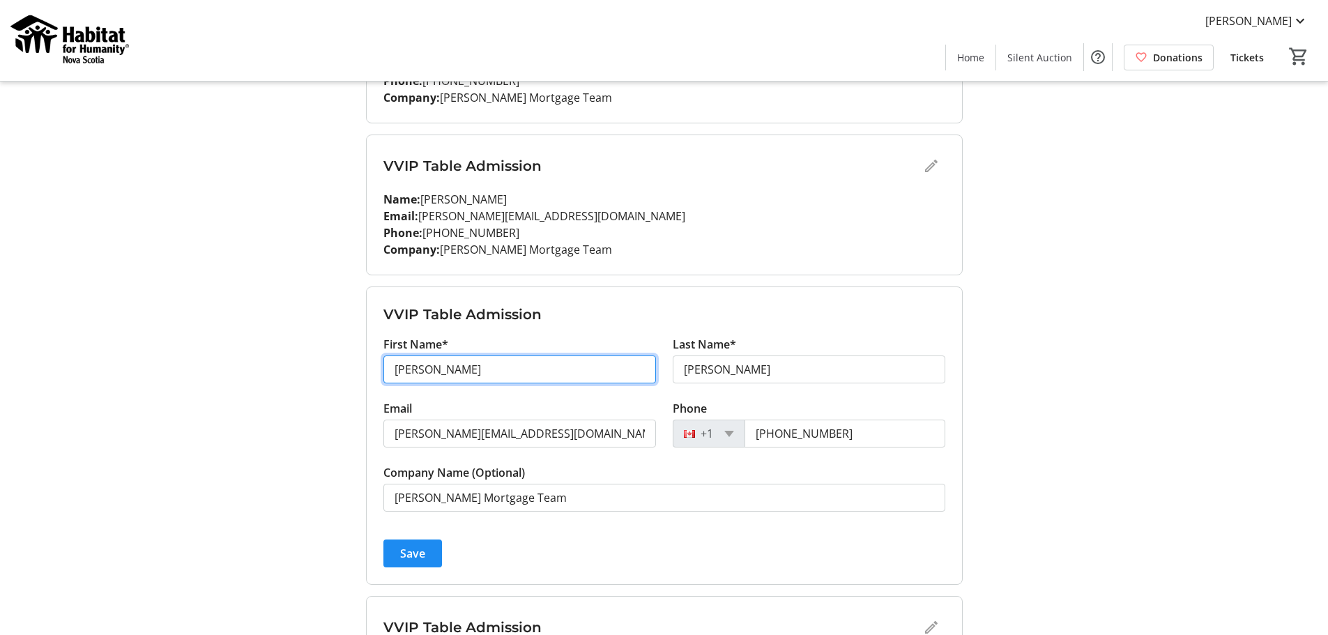
drag, startPoint x: 460, startPoint y: 380, endPoint x: 279, endPoint y: 379, distance: 181.3
type input "[PERSON_NAME]"
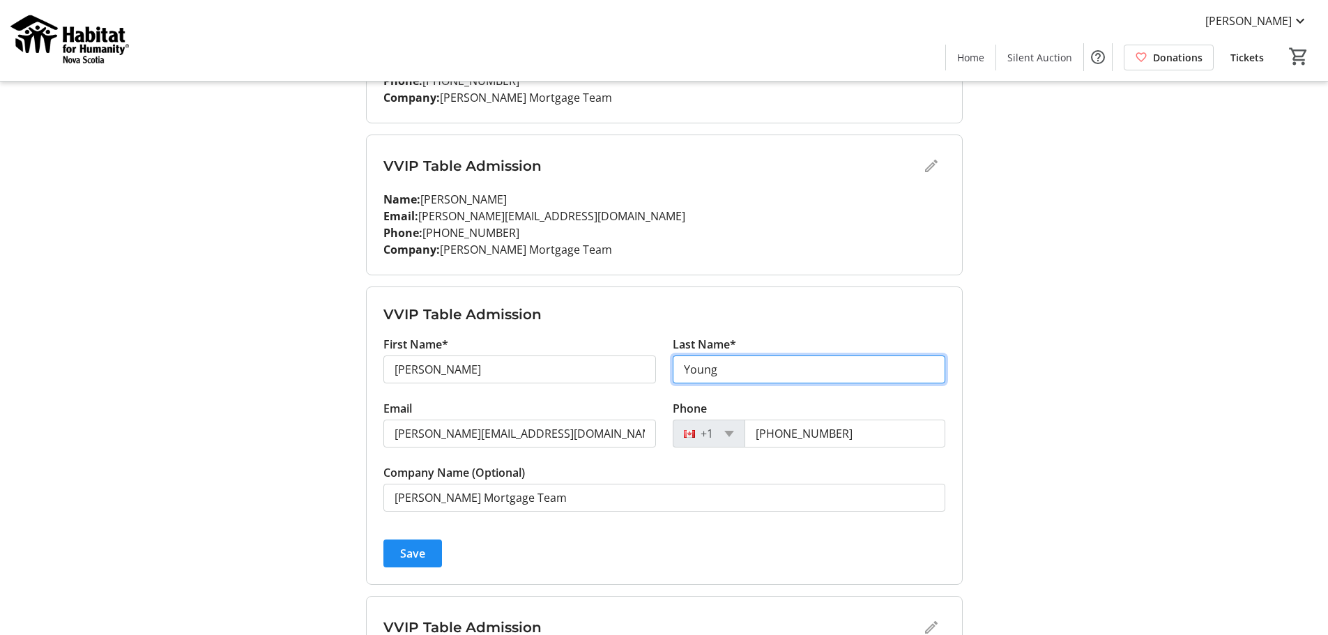
type input "Young"
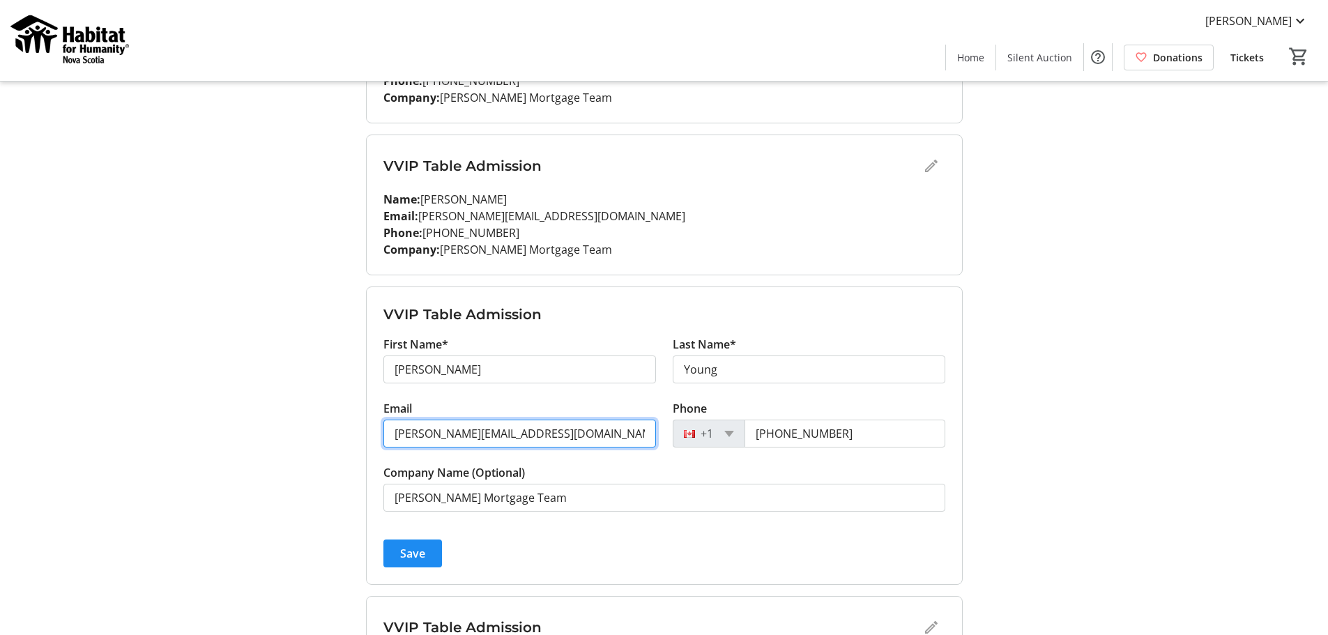
type input "[PERSON_NAME][EMAIL_ADDRESS][DOMAIN_NAME]"
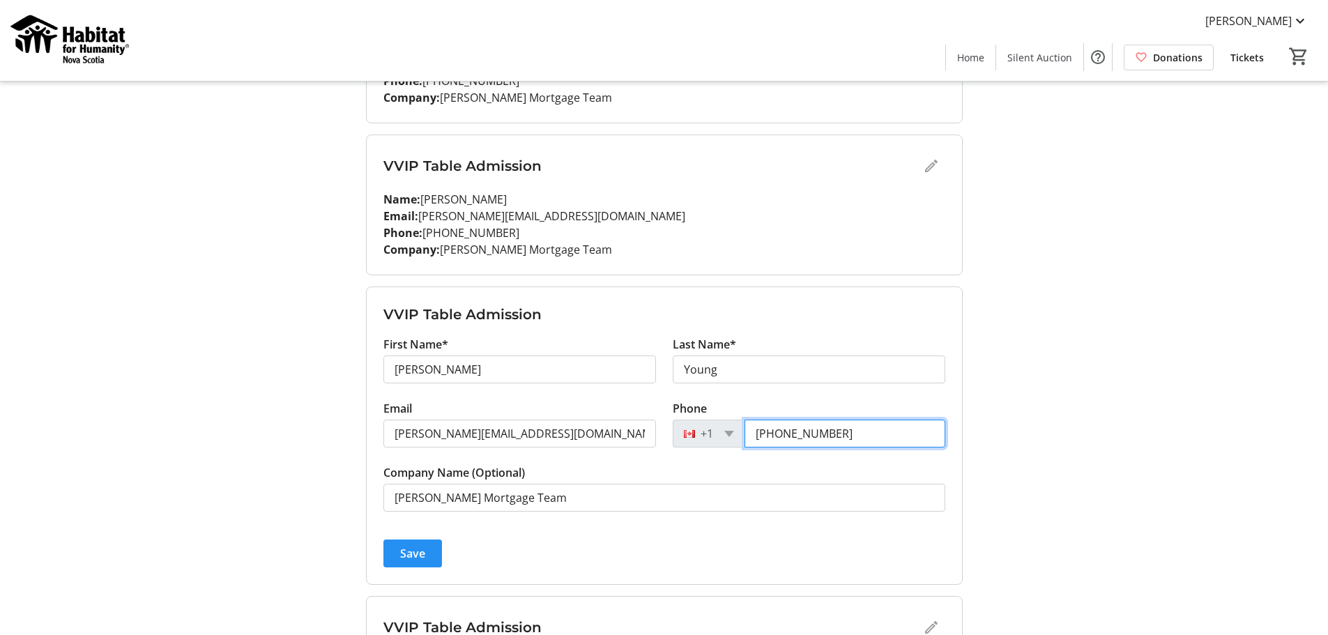
type input "[PHONE_NUMBER]"
click at [407, 550] on span "Save" at bounding box center [412, 553] width 25 height 17
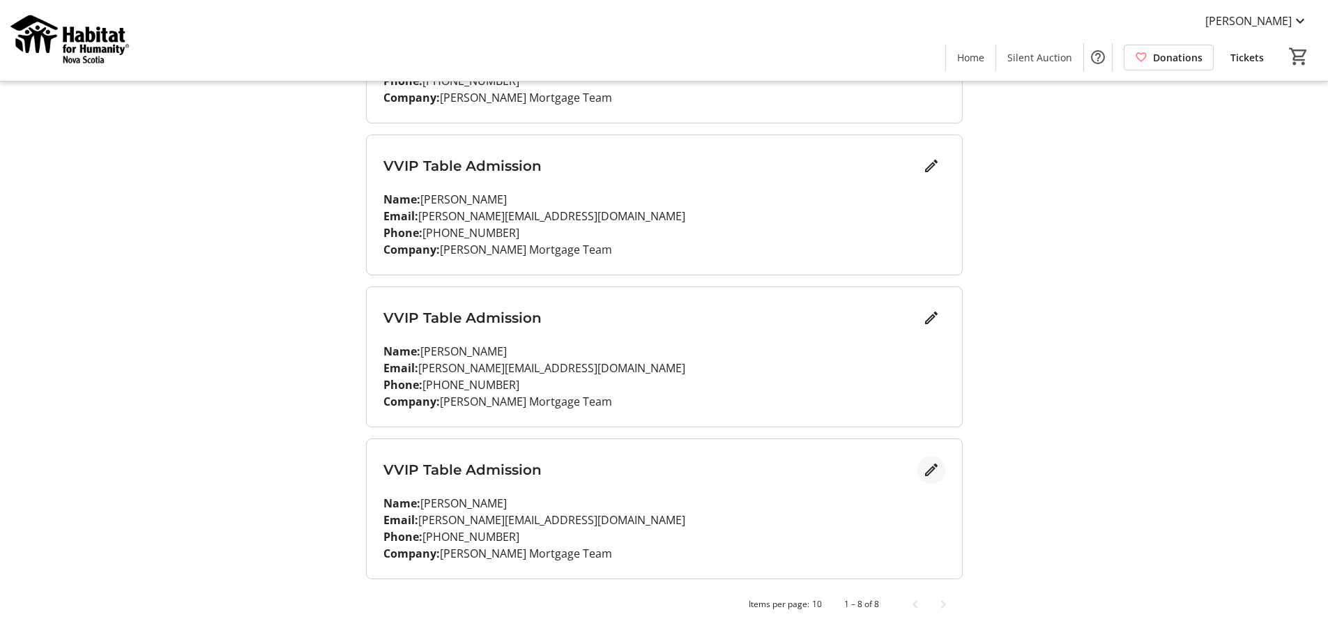
click at [929, 469] on mat-icon "Edit" at bounding box center [931, 470] width 17 height 17
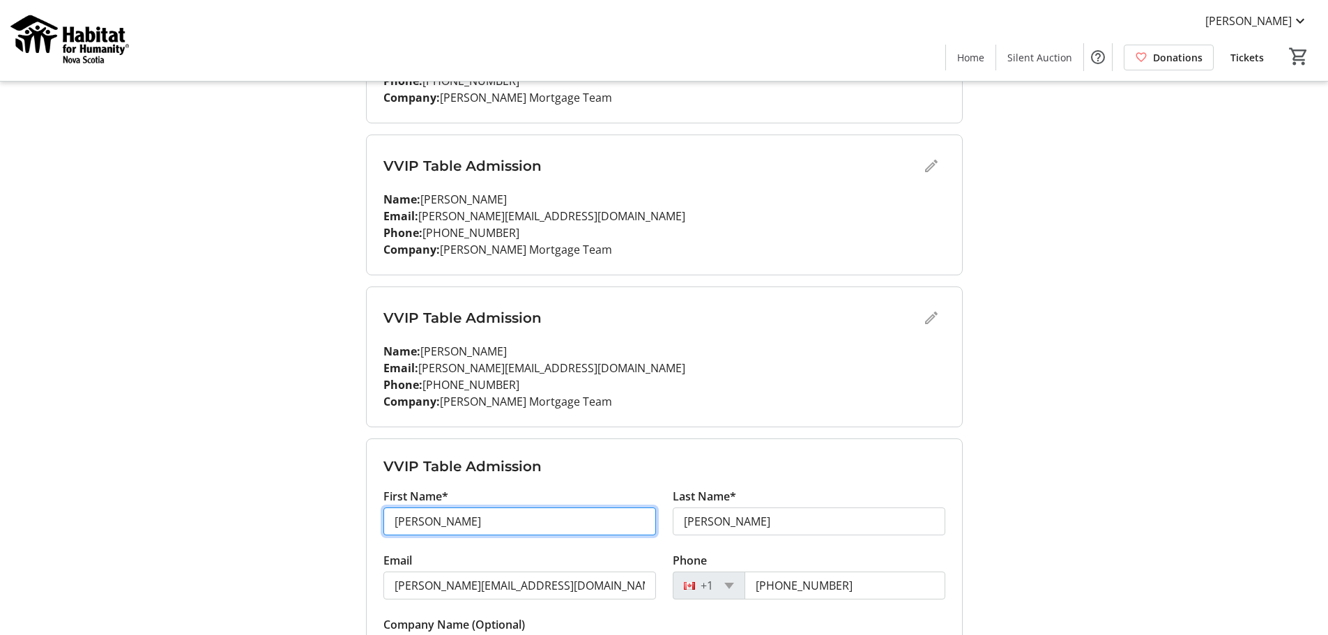
drag, startPoint x: 494, startPoint y: 526, endPoint x: 268, endPoint y: 526, distance: 226.6
type input "[PERSON_NAME]"
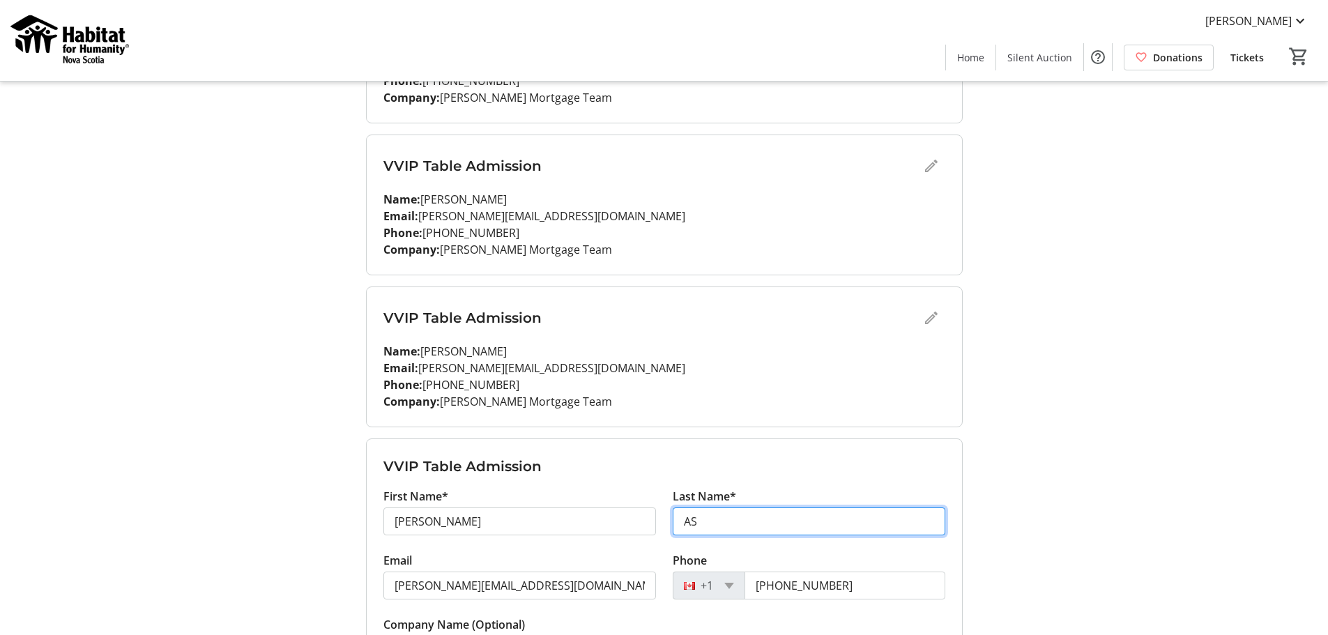
type input "A"
type input "Snow"
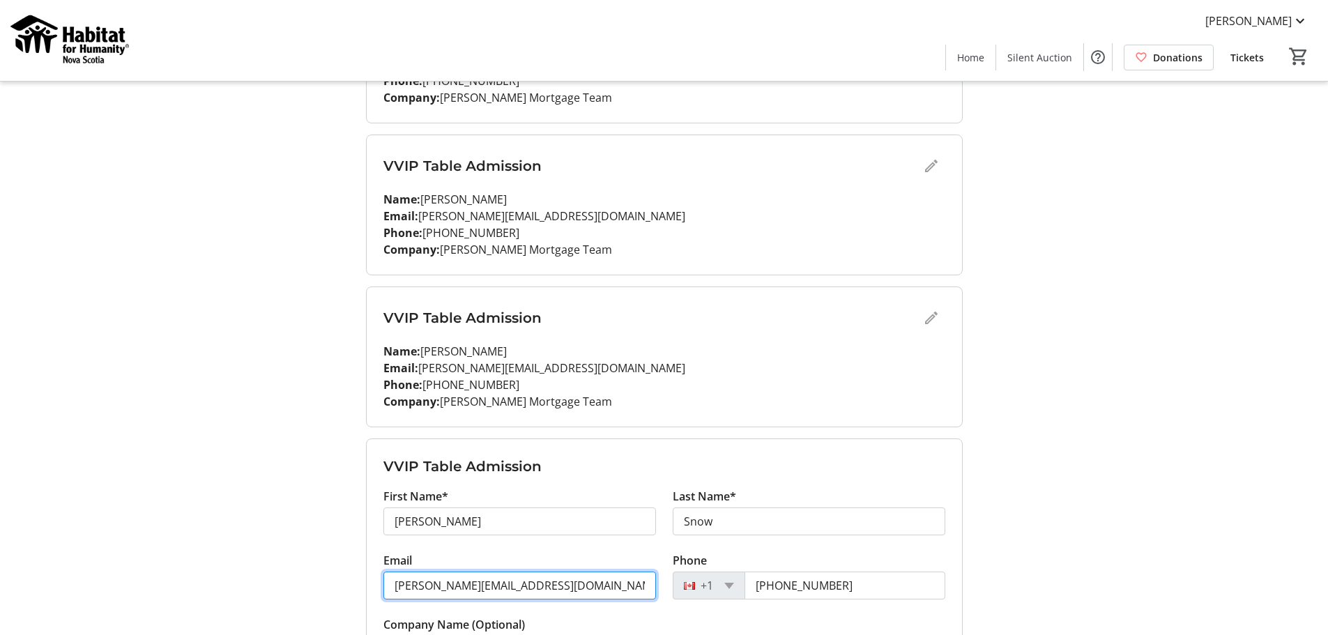
type input "[PERSON_NAME][EMAIL_ADDRESS][DOMAIN_NAME]"
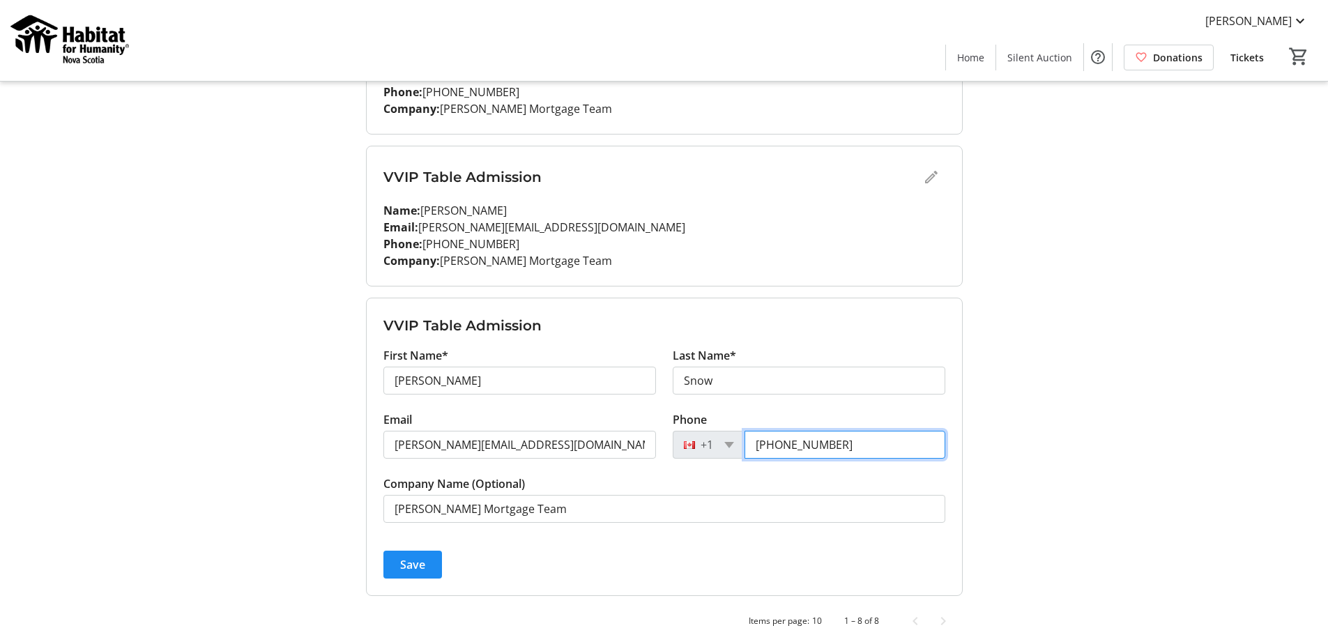
scroll to position [1053, 0]
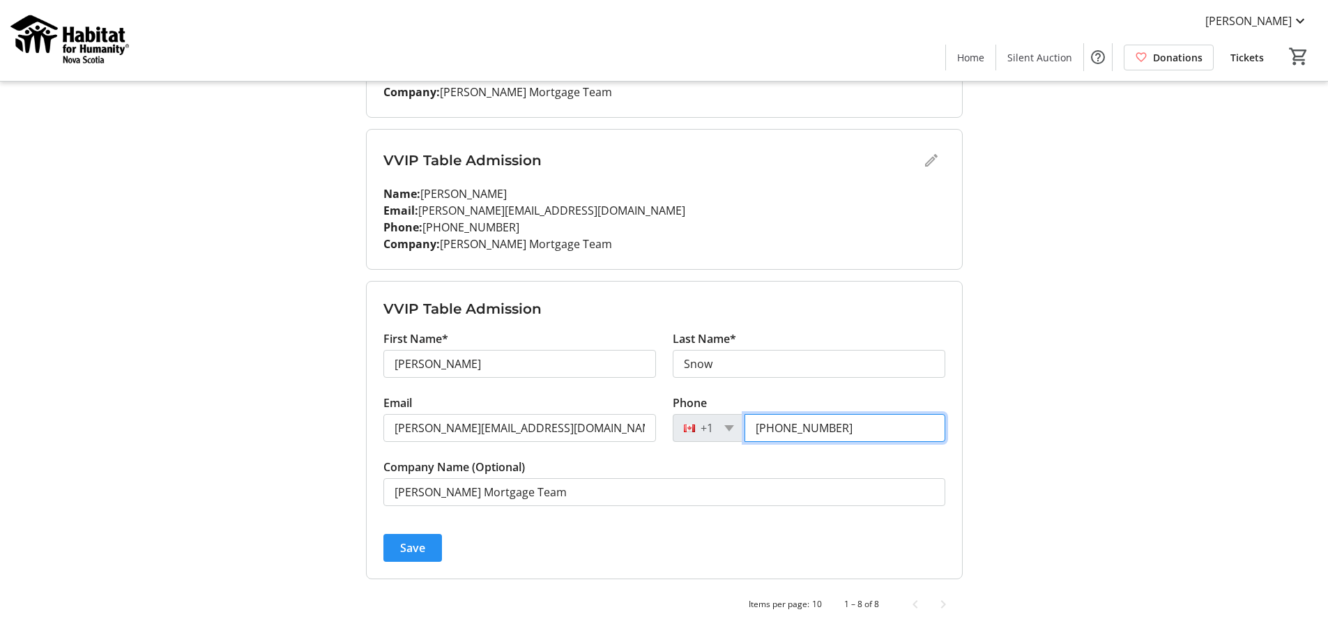
type input "[PHONE_NUMBER]"
click at [431, 544] on span "submit" at bounding box center [412, 547] width 59 height 33
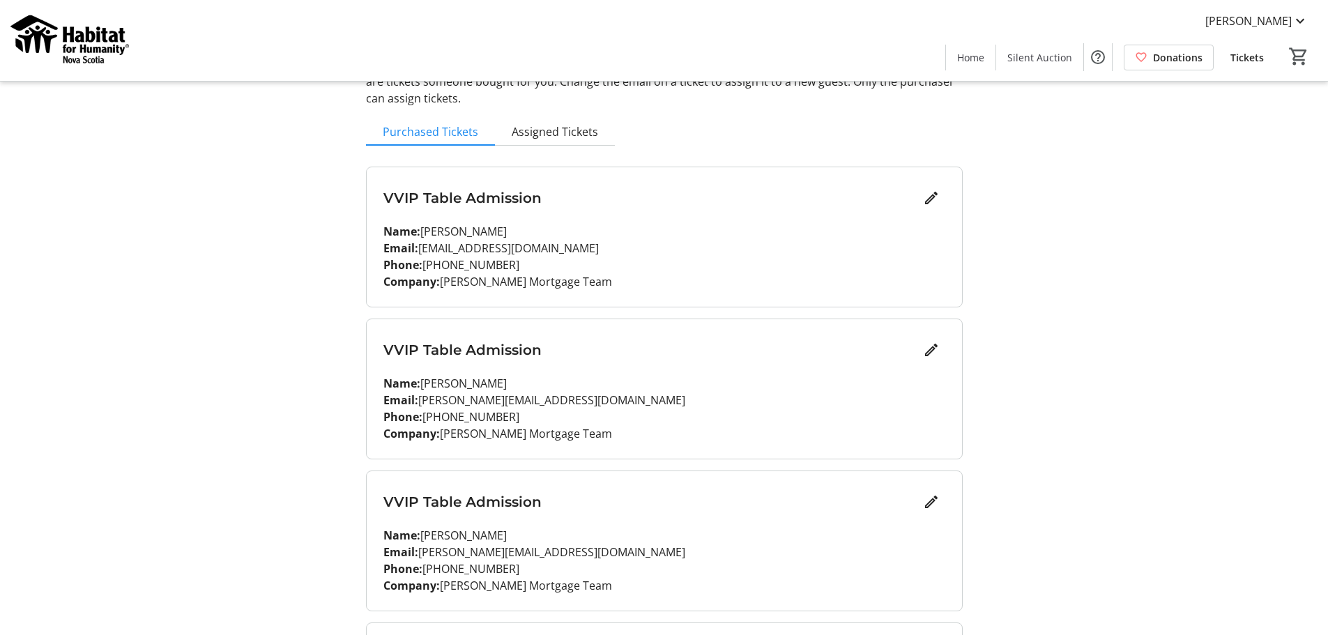
scroll to position [0, 0]
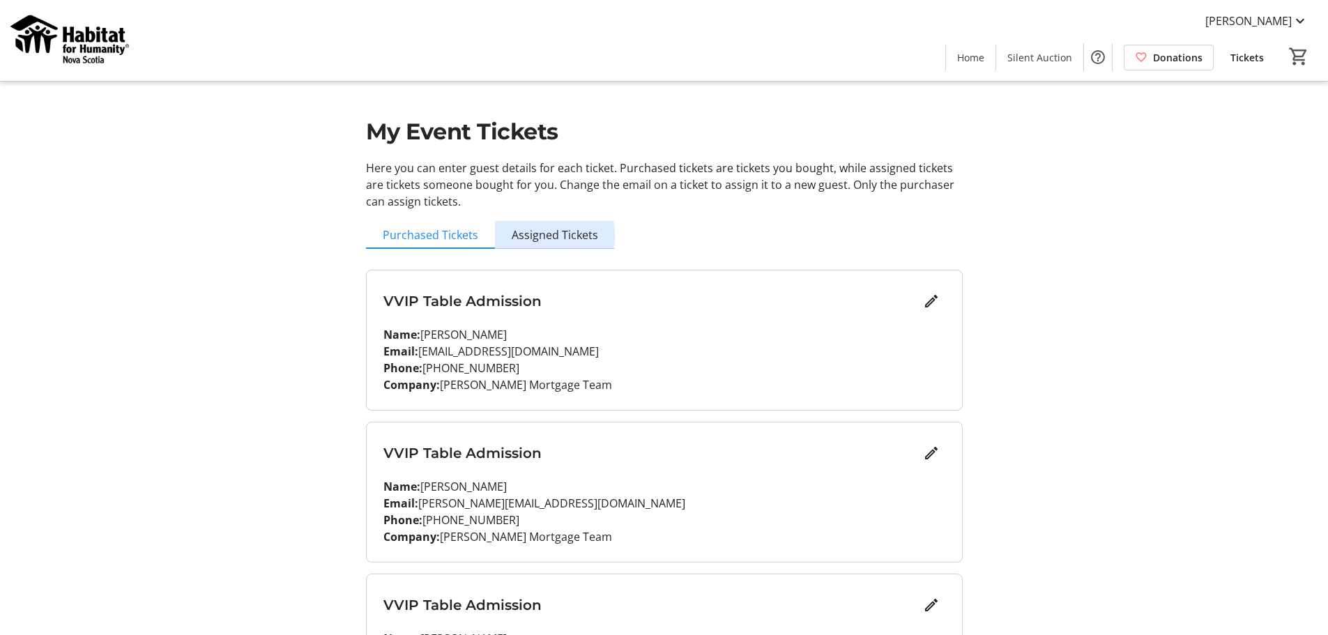
click at [540, 235] on span "Assigned Tickets" at bounding box center [555, 234] width 86 height 11
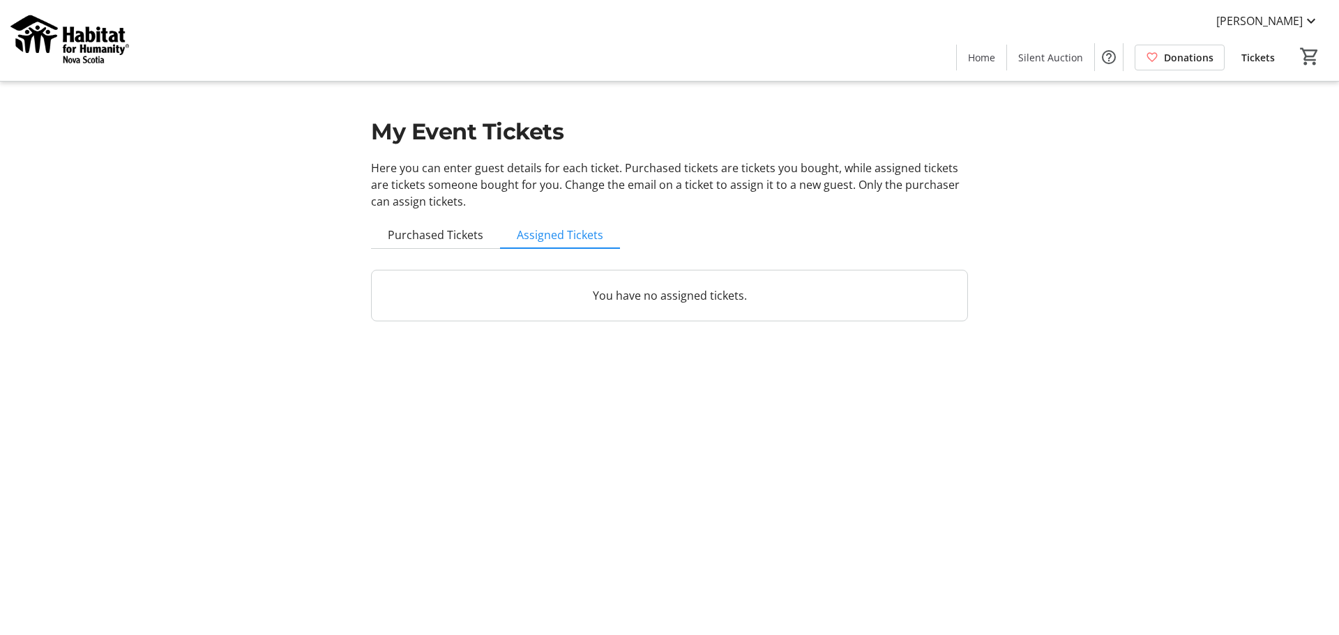
click at [680, 296] on p "You have no assigned tickets." at bounding box center [669, 295] width 562 height 17
click at [457, 235] on span "Purchased Tickets" at bounding box center [436, 234] width 96 height 11
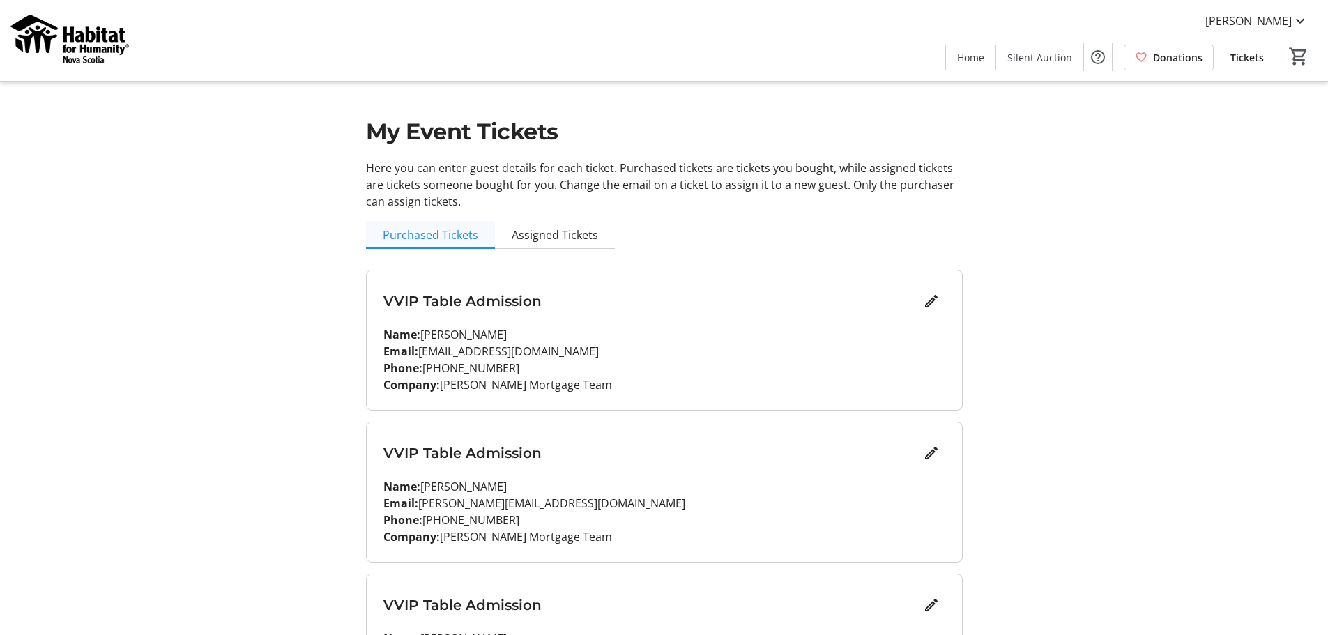
click at [434, 243] on span "Purchased Tickets" at bounding box center [431, 235] width 96 height 28
click at [581, 237] on span "Assigned Tickets" at bounding box center [555, 234] width 86 height 11
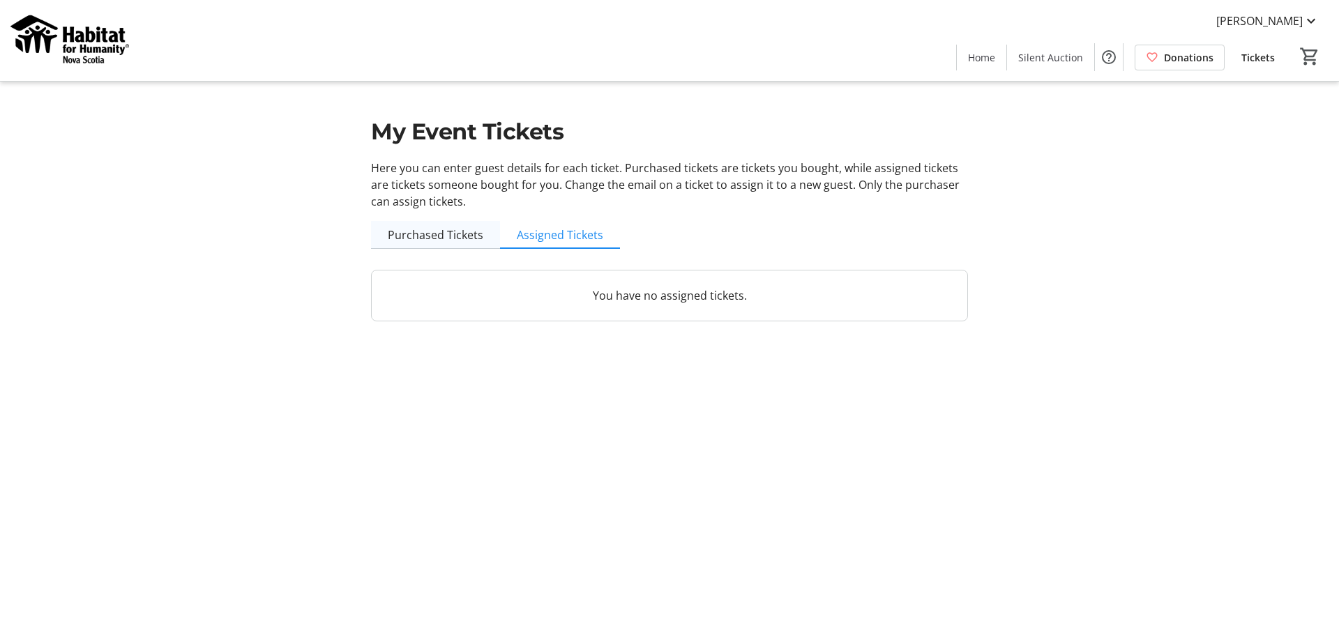
click at [464, 238] on span "Purchased Tickets" at bounding box center [436, 234] width 96 height 11
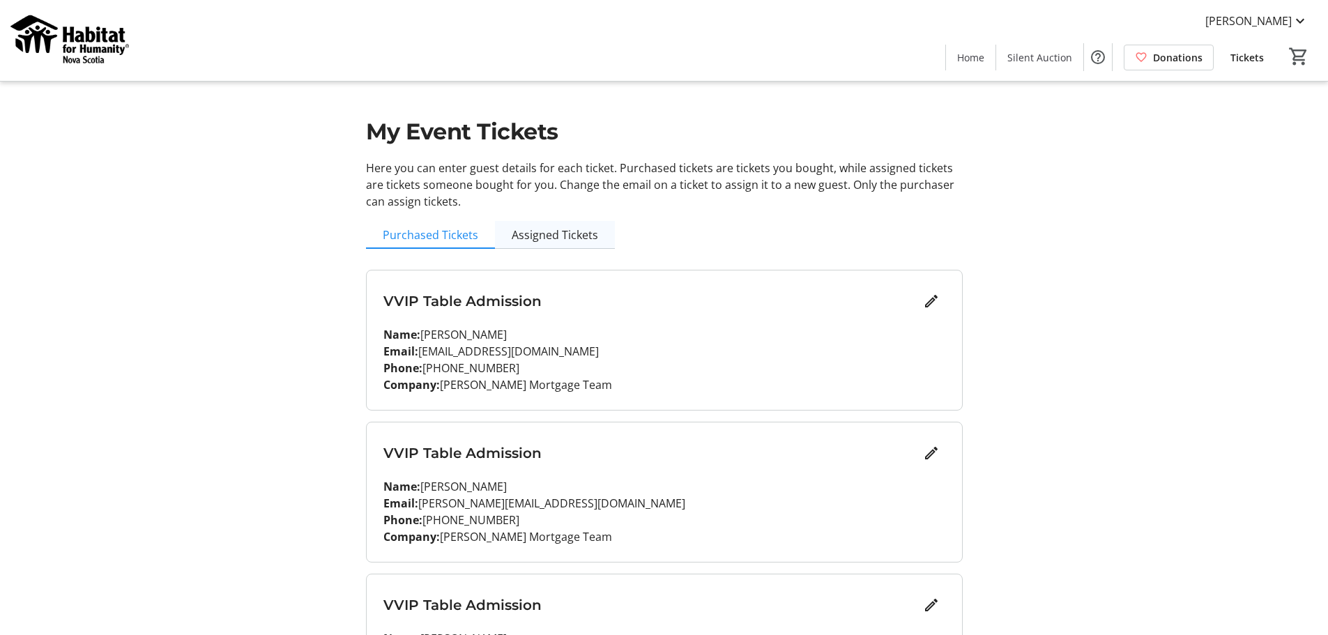
click at [549, 229] on span "Assigned Tickets" at bounding box center [555, 234] width 86 height 11
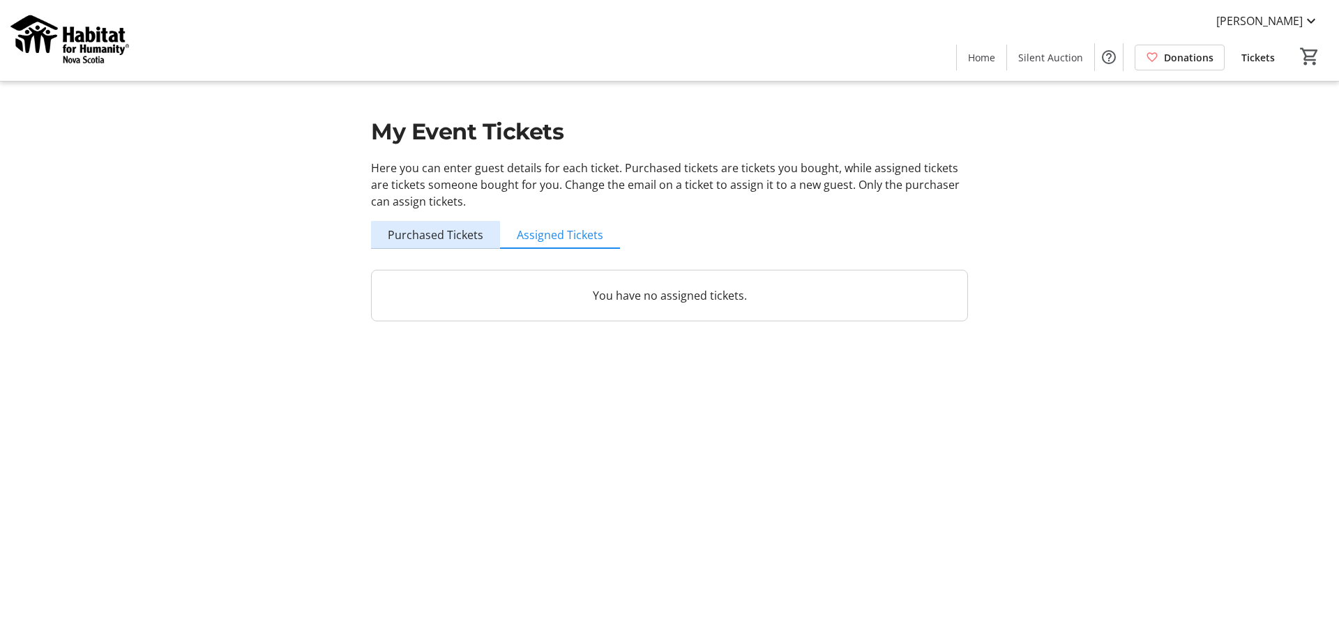
click at [458, 230] on span "Purchased Tickets" at bounding box center [436, 234] width 96 height 11
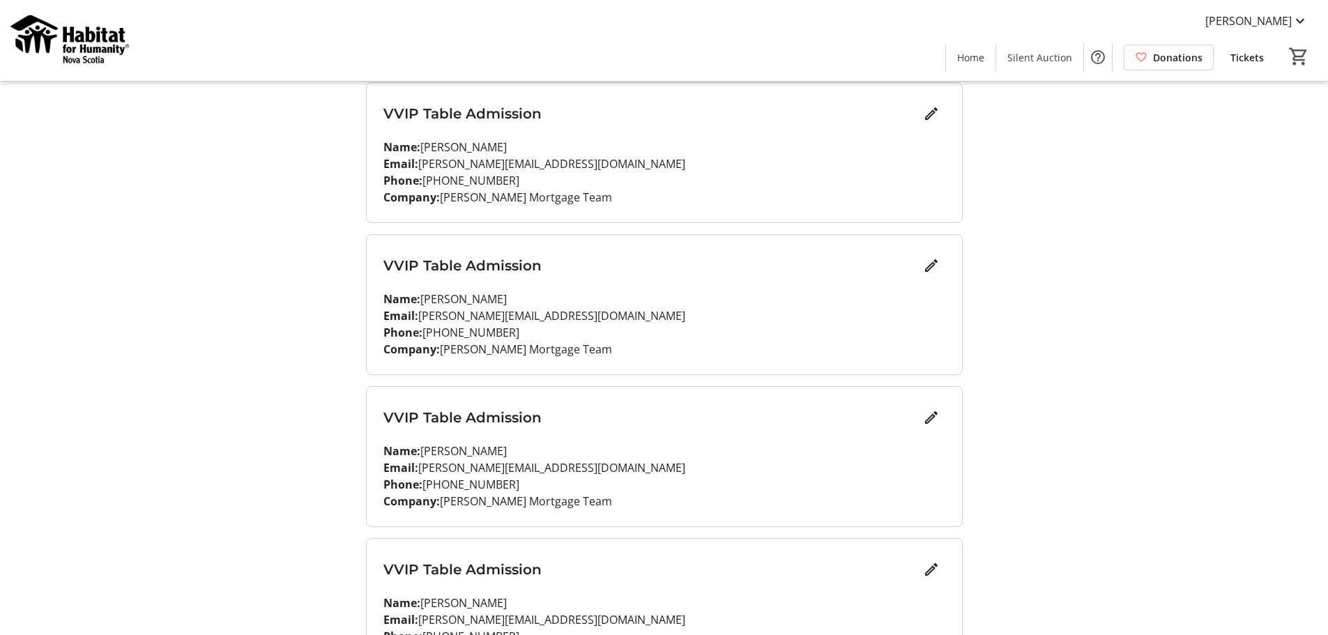
scroll to position [895, 0]
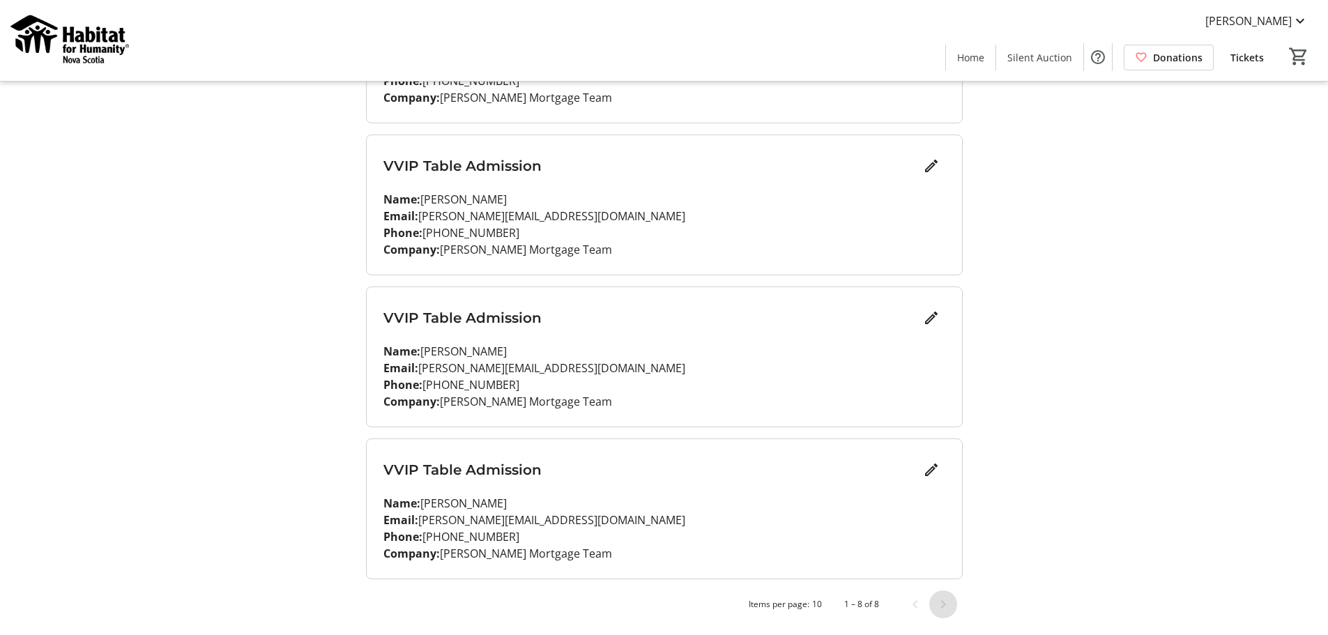
click at [939, 602] on span "Next page" at bounding box center [943, 605] width 28 height 28
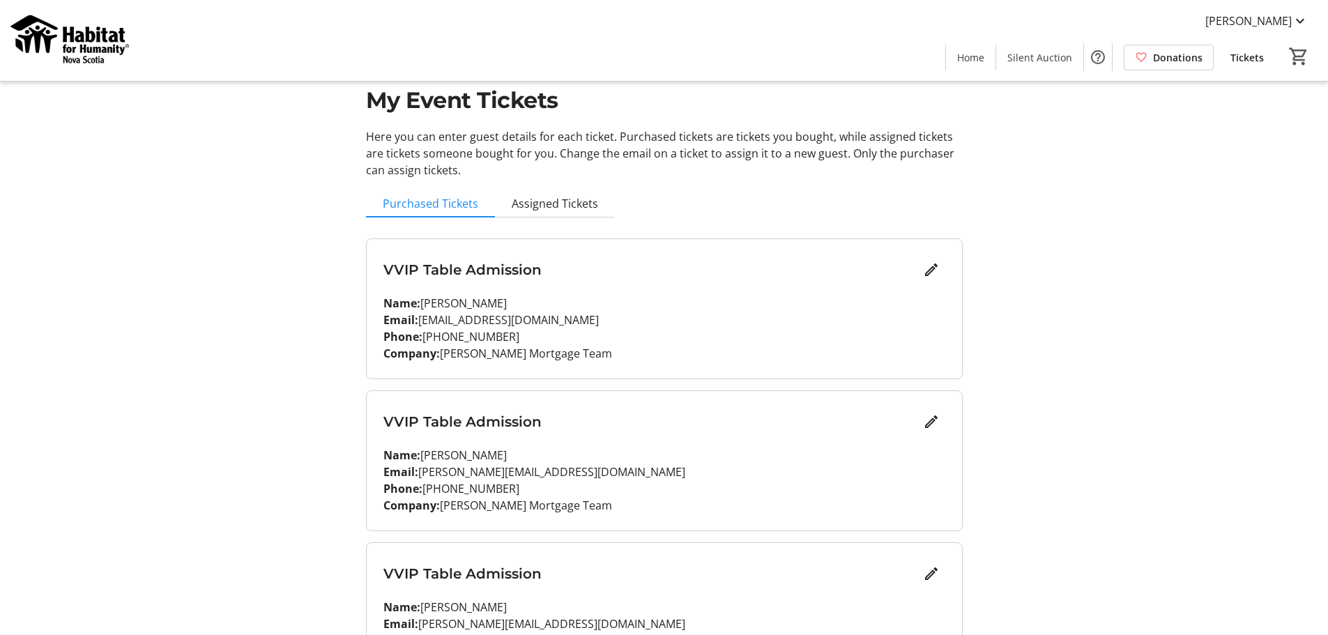
scroll to position [0, 0]
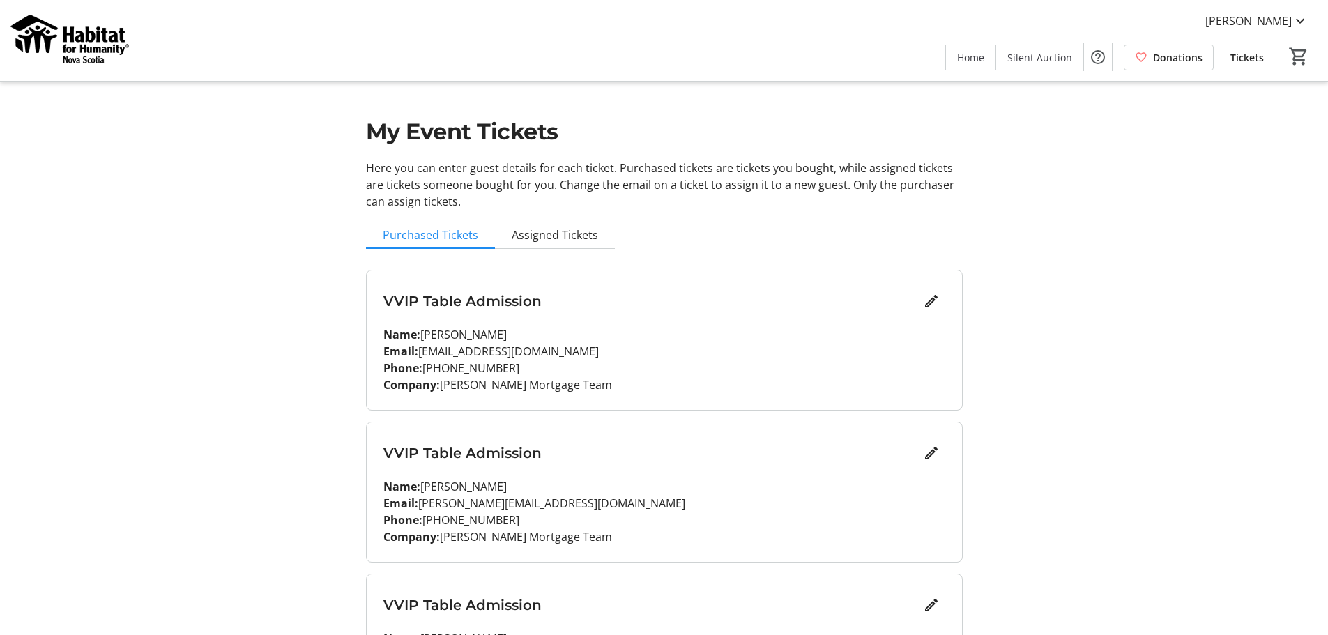
click at [1250, 58] on span "Tickets" at bounding box center [1247, 57] width 33 height 15
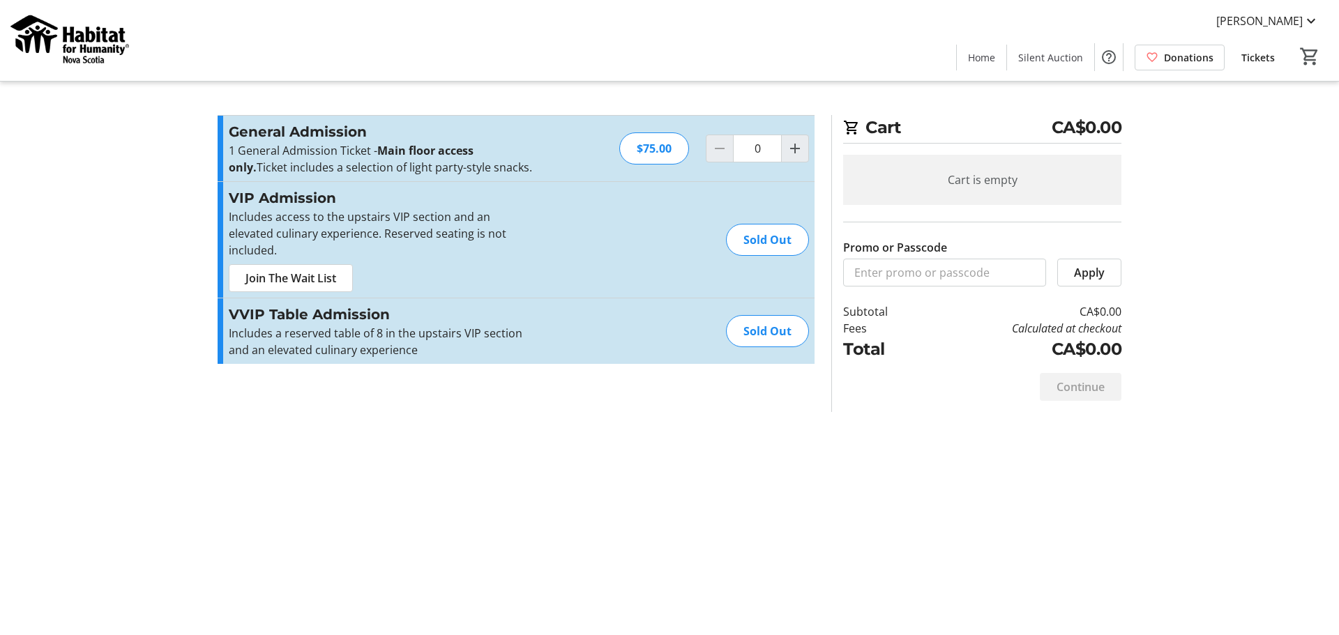
click at [1270, 262] on tr-checkout-feature-upsell-ui "Cart CA$0.00 Cart is empty Promo or Passcode Apply Subtotal CA$0.00 Fees Calcul…" at bounding box center [669, 317] width 1339 height 635
click at [1284, 185] on tr-checkout-feature-upsell-ui "Cart CA$0.00 Cart is empty Promo or Passcode Apply Subtotal CA$0.00 Fees Calcul…" at bounding box center [669, 317] width 1339 height 635
click at [1300, 26] on span "[PERSON_NAME]" at bounding box center [1259, 21] width 86 height 17
click at [1268, 116] on span "Payment Methods" at bounding box center [1269, 121] width 99 height 17
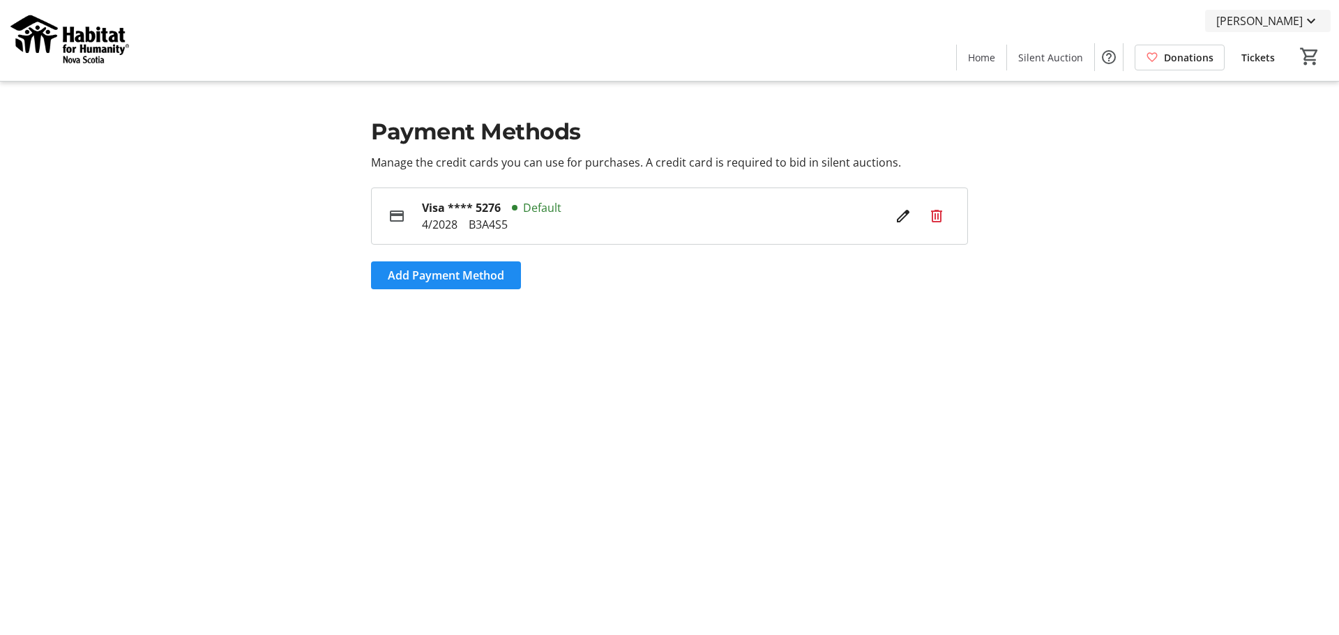
click at [1302, 17] on mat-icon at bounding box center [1310, 21] width 17 height 17
click at [1272, 149] on span "My Account" at bounding box center [1269, 154] width 99 height 17
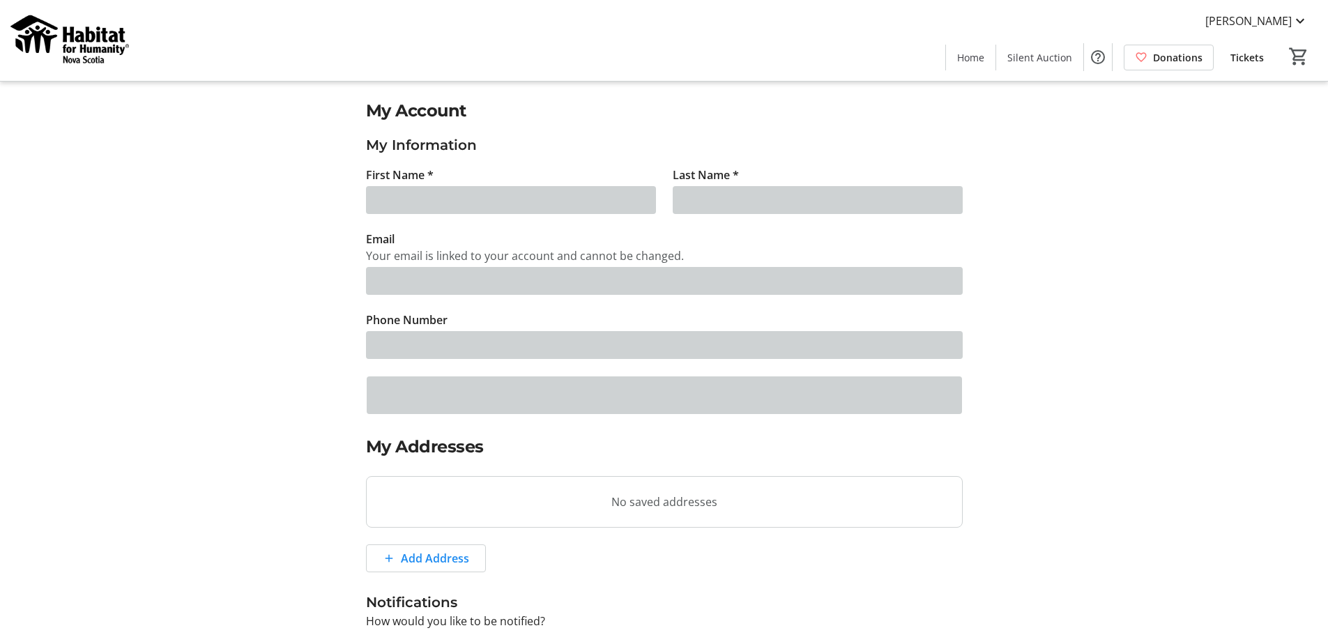
type input "[PERSON_NAME]"
type input "[PERSON_NAME][EMAIL_ADDRESS][DOMAIN_NAME]"
type input "[PHONE_NUMBER]"
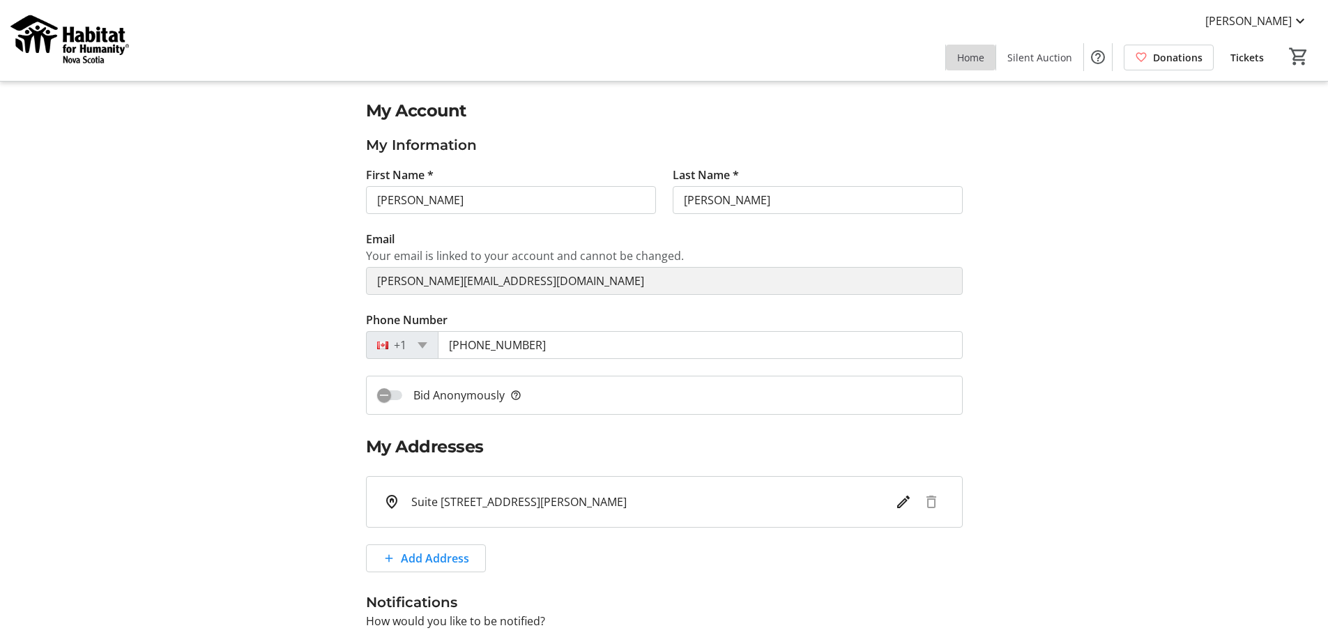
click at [979, 56] on span "Home" at bounding box center [970, 57] width 27 height 15
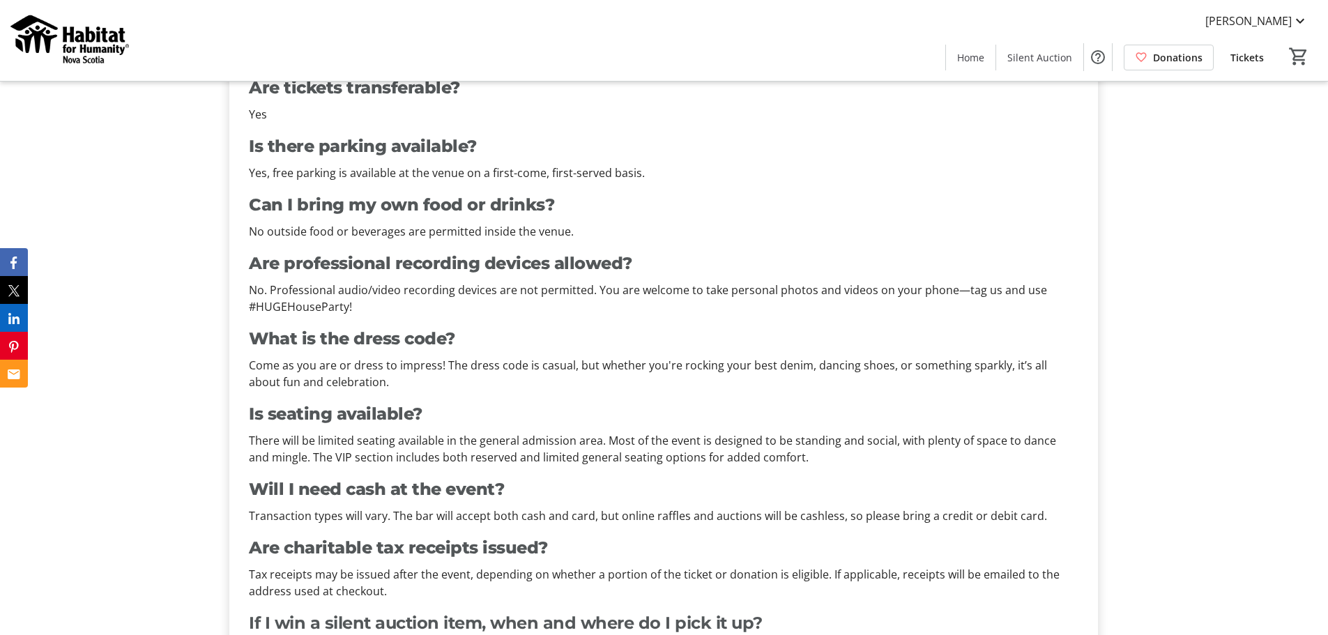
scroll to position [3465, 0]
